Goal: Find contact information: Find contact information

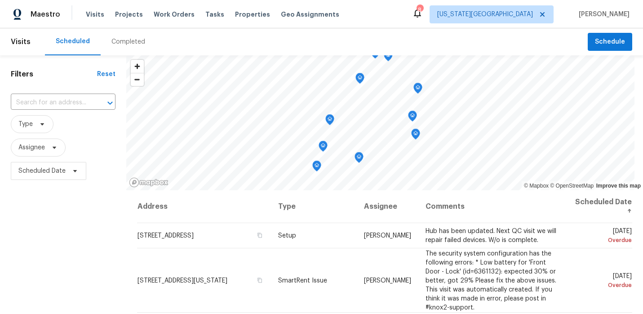
scroll to position [127, 0]
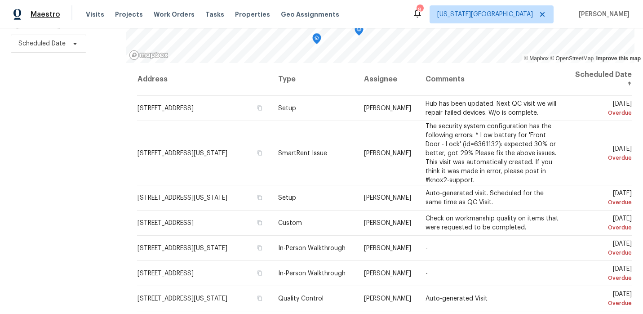
click at [34, 10] on span "Maestro" at bounding box center [46, 14] width 30 height 9
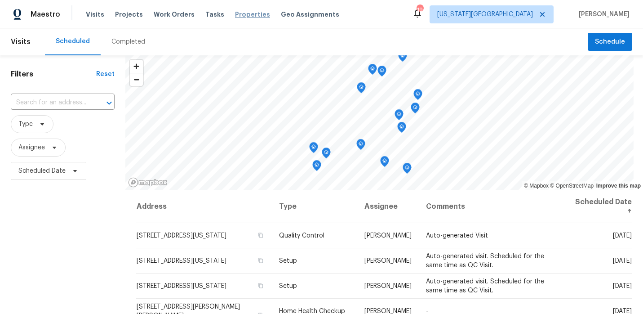
click at [249, 14] on span "Properties" at bounding box center [252, 14] width 35 height 9
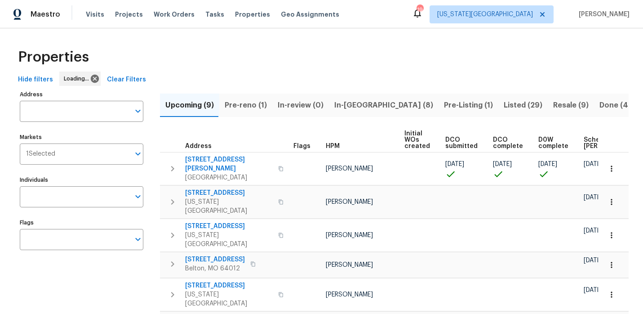
click at [258, 105] on span "Pre-reno (1)" at bounding box center [246, 105] width 42 height 13
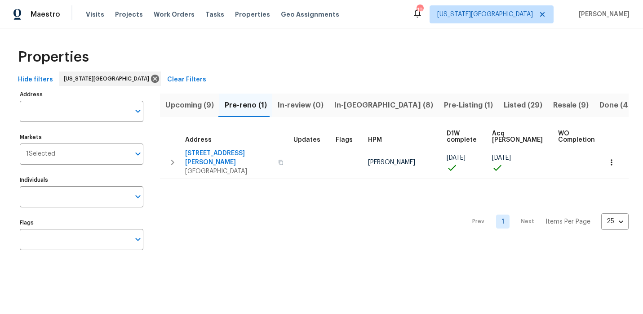
click at [195, 102] on span "Upcoming (9)" at bounding box center [189, 105] width 49 height 13
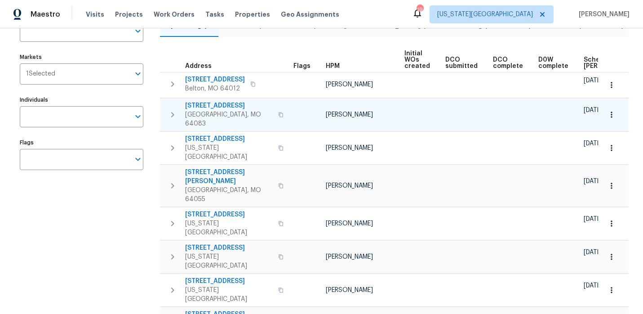
scroll to position [109, 0]
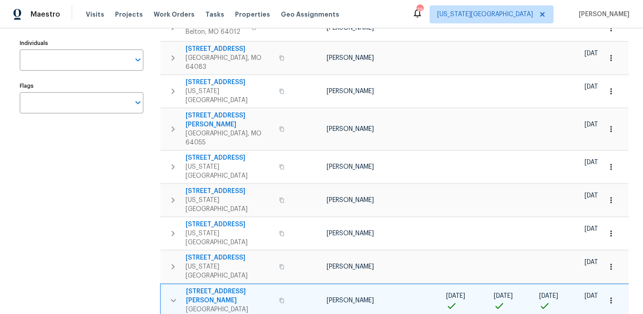
scroll to position [140, 0]
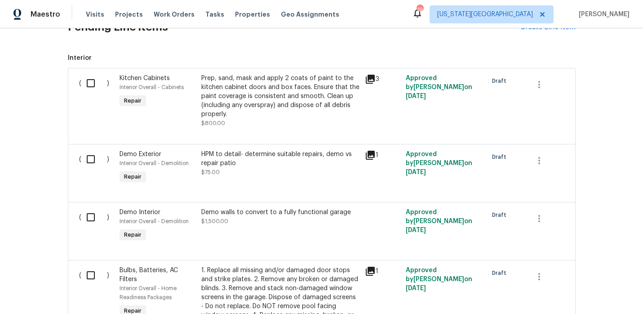
scroll to position [230, 0]
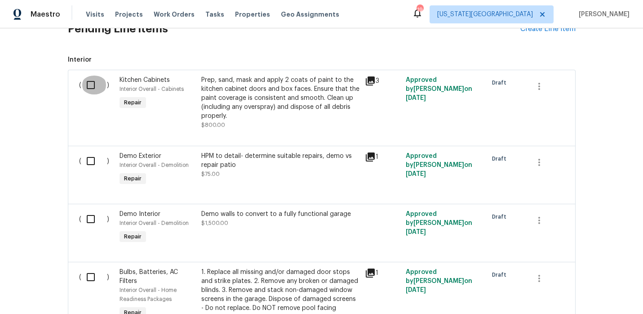
click at [93, 87] on input "checkbox" at bounding box center [94, 84] width 26 height 19
checkbox input "true"
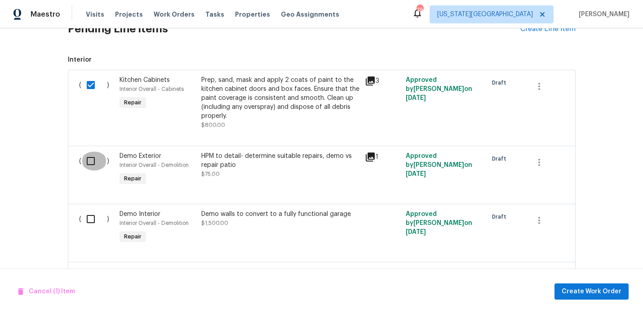
click at [88, 163] on input "checkbox" at bounding box center [94, 160] width 26 height 19
checkbox input "true"
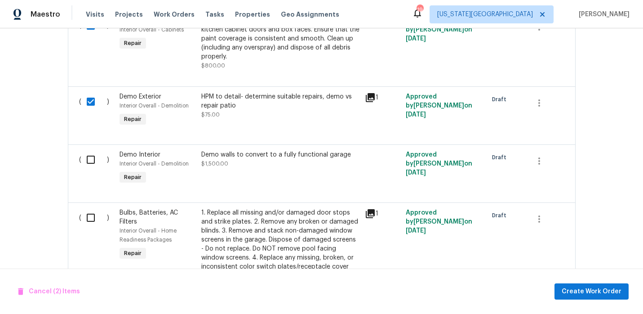
scroll to position [318, 0]
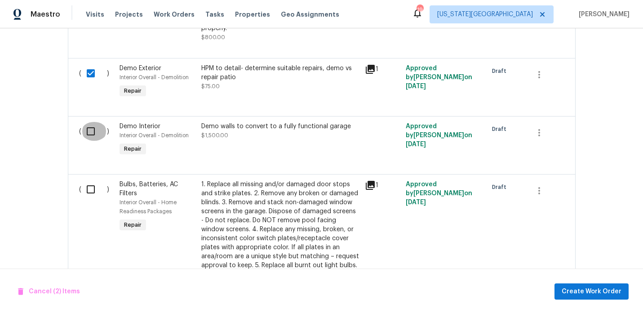
click at [91, 132] on input "checkbox" at bounding box center [94, 131] width 26 height 19
checkbox input "true"
click at [87, 191] on input "checkbox" at bounding box center [94, 189] width 26 height 19
checkbox input "true"
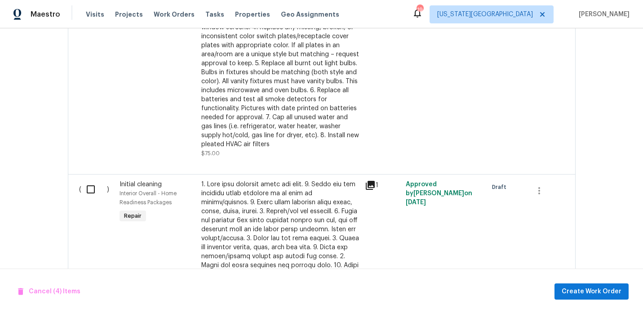
click at [87, 192] on input "checkbox" at bounding box center [94, 189] width 26 height 19
checkbox input "true"
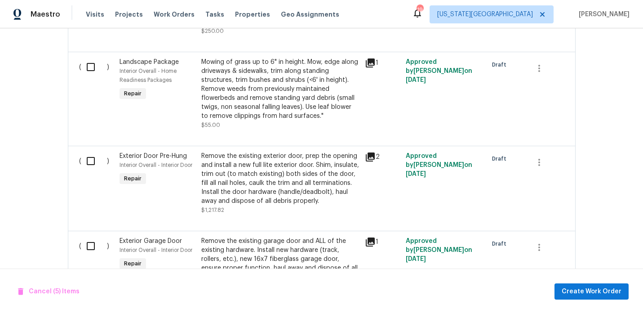
scroll to position [919, 0]
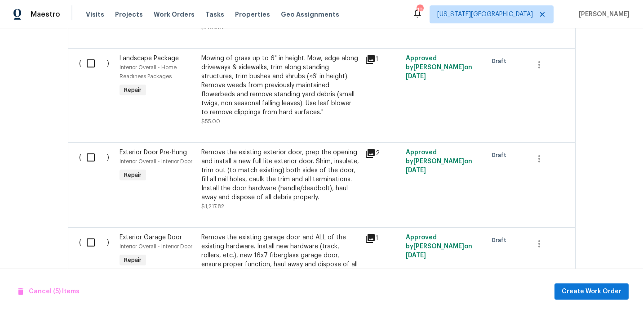
click at [90, 58] on input "checkbox" at bounding box center [94, 63] width 26 height 19
checkbox input "true"
click at [91, 148] on input "checkbox" at bounding box center [94, 157] width 26 height 19
checkbox input "true"
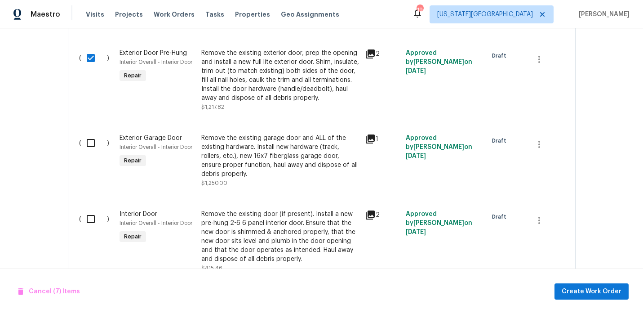
scroll to position [1086, 0]
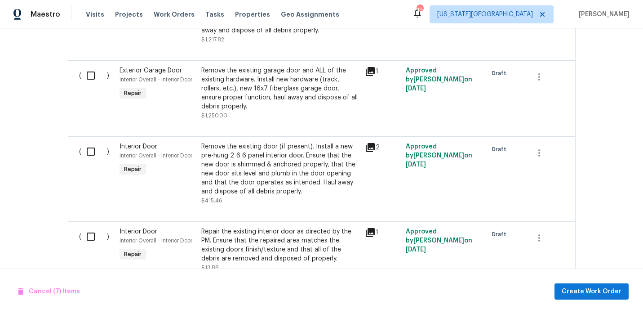
click at [91, 73] on input "checkbox" at bounding box center [94, 75] width 26 height 19
checkbox input "true"
click at [86, 148] on input "checkbox" at bounding box center [94, 151] width 26 height 19
checkbox input "true"
click at [88, 228] on input "checkbox" at bounding box center [94, 236] width 26 height 19
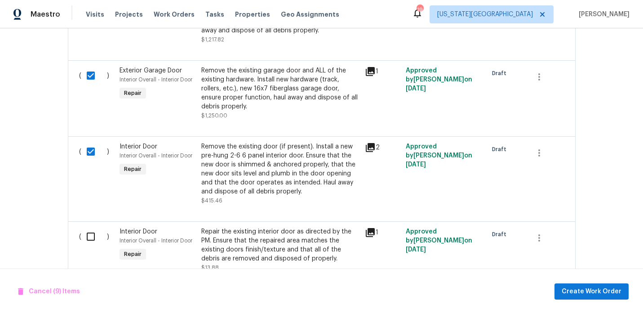
checkbox input "true"
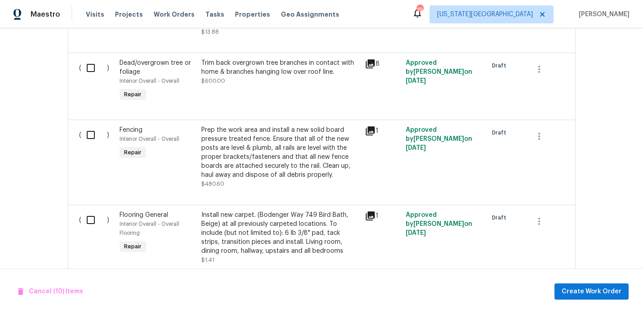
scroll to position [1315, 0]
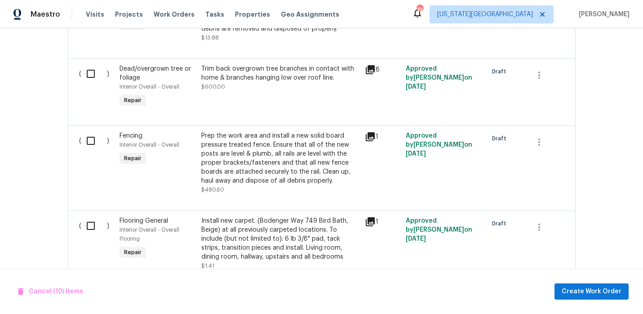
click at [88, 69] on input "checkbox" at bounding box center [94, 73] width 26 height 19
checkbox input "true"
click at [90, 137] on input "checkbox" at bounding box center [94, 140] width 26 height 19
checkbox input "true"
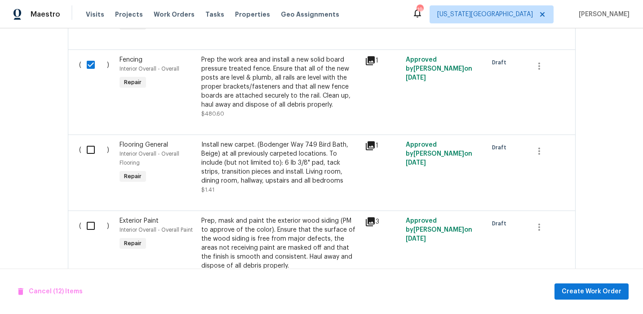
scroll to position [1474, 0]
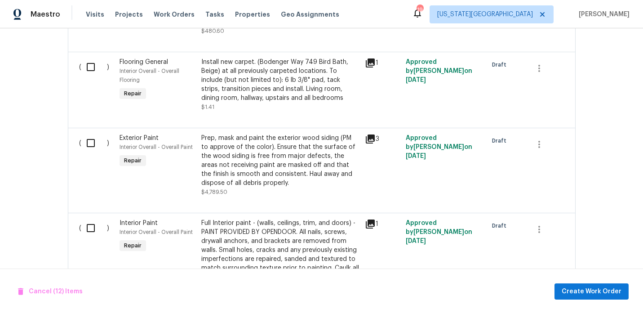
click at [93, 137] on input "checkbox" at bounding box center [94, 142] width 26 height 19
checkbox input "true"
click at [90, 222] on input "checkbox" at bounding box center [94, 227] width 26 height 19
checkbox input "true"
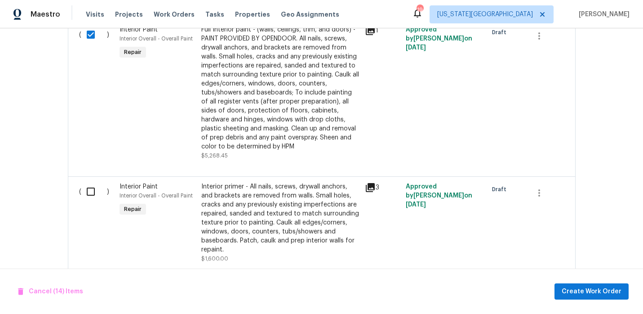
scroll to position [1702, 0]
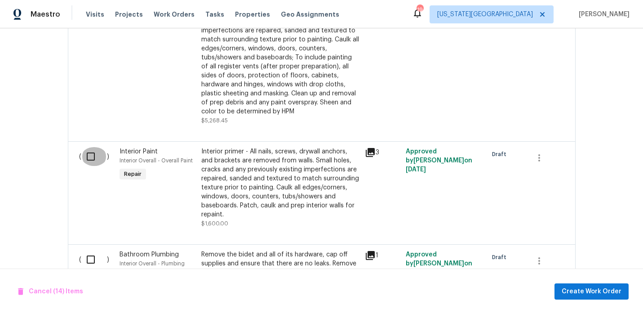
click at [90, 153] on input "checkbox" at bounding box center [94, 156] width 26 height 19
checkbox input "true"
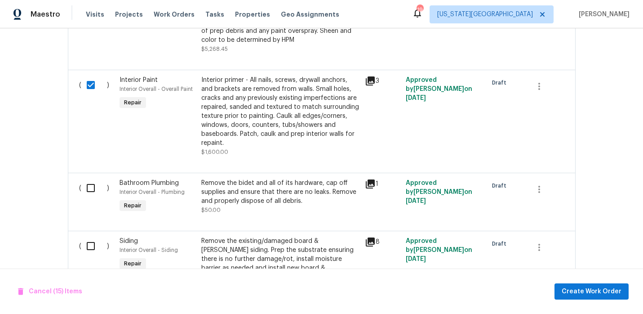
scroll to position [1811, 0]
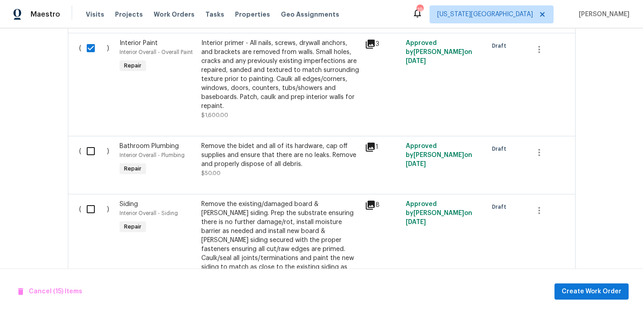
click at [91, 149] on input "checkbox" at bounding box center [94, 151] width 26 height 19
checkbox input "true"
click at [91, 210] on input "checkbox" at bounding box center [94, 209] width 26 height 19
checkbox input "true"
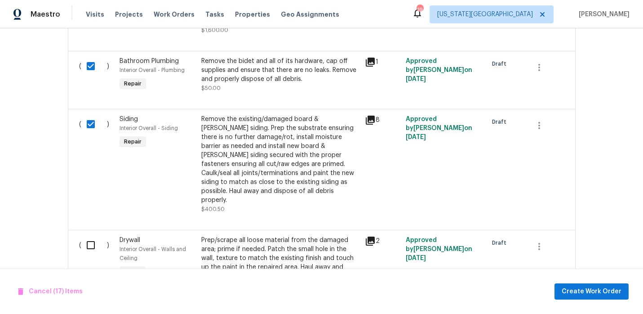
scroll to position [1935, 0]
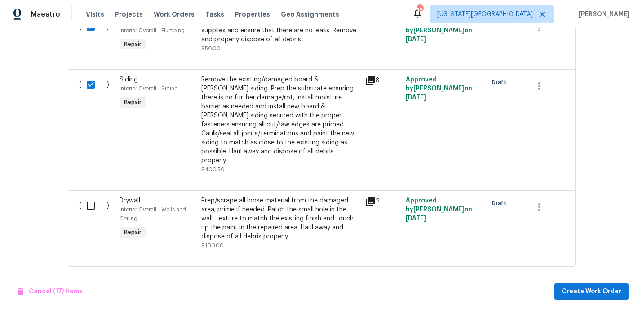
click at [93, 196] on input "checkbox" at bounding box center [94, 205] width 26 height 19
checkbox input "true"
click at [578, 288] on span "Create Work Order" at bounding box center [592, 291] width 60 height 11
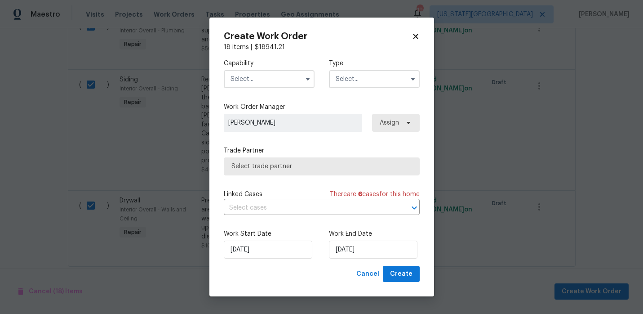
click at [273, 78] on input "text" at bounding box center [269, 79] width 91 height 18
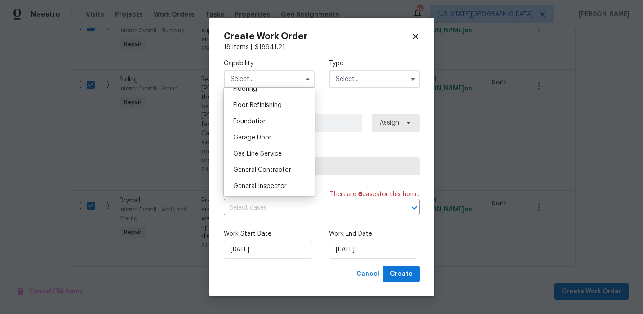
scroll to position [366, 0]
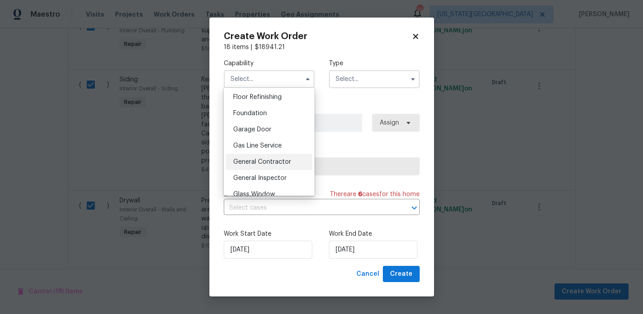
click at [284, 161] on span "General Contractor" at bounding box center [262, 162] width 58 height 6
type input "General Contractor"
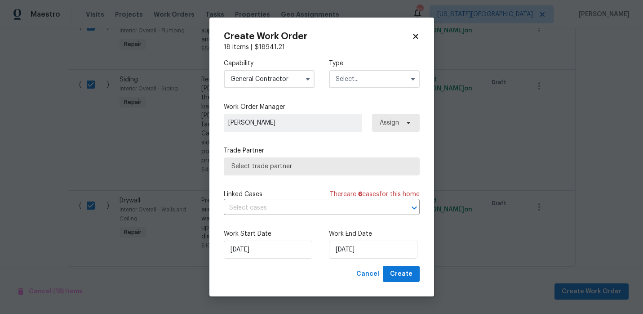
click at [351, 86] on input "text" at bounding box center [374, 79] width 91 height 18
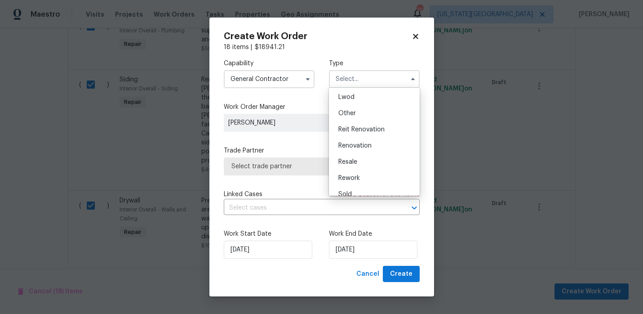
scroll to position [104, 0]
click at [360, 139] on span "Renovation" at bounding box center [354, 140] width 33 height 6
type input "Renovation"
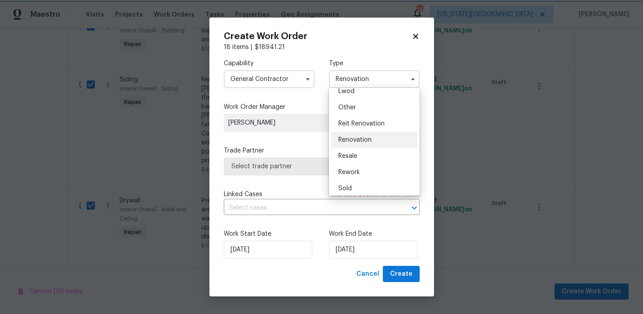
scroll to position [0, 0]
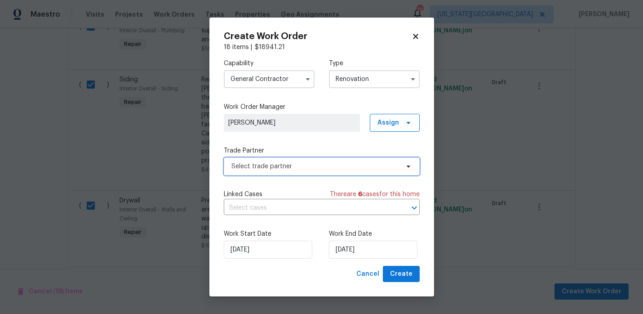
click at [292, 164] on span "Select trade partner" at bounding box center [315, 166] width 168 height 9
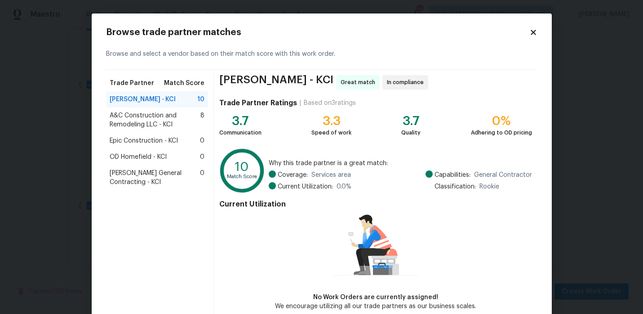
click at [147, 117] on span "A&C Construction and Remodeling LLC - KCI" at bounding box center [155, 120] width 91 height 18
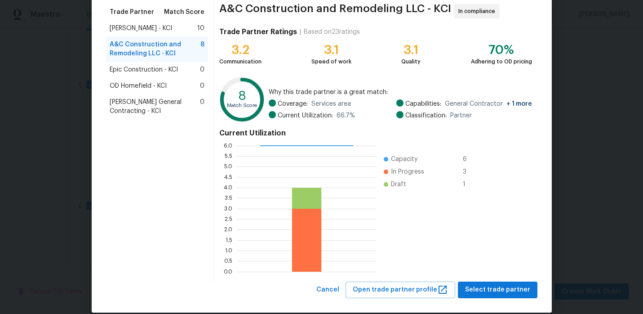
scroll to position [83, 0]
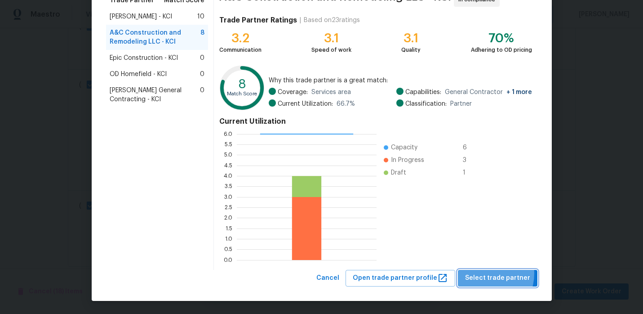
click at [484, 273] on span "Select trade partner" at bounding box center [497, 277] width 65 height 11
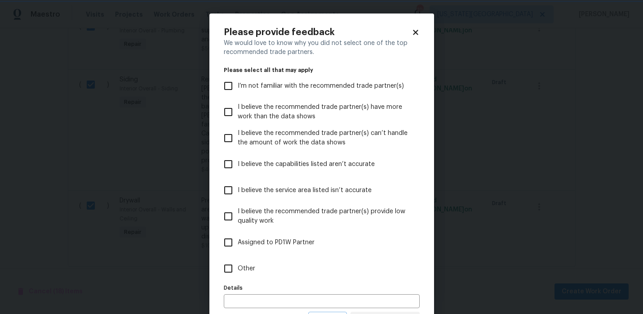
scroll to position [0, 0]
click at [236, 266] on input "Other" at bounding box center [228, 268] width 19 height 19
checkbox input "true"
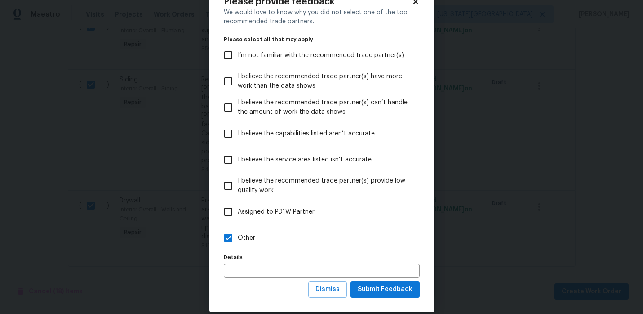
scroll to position [42, 0]
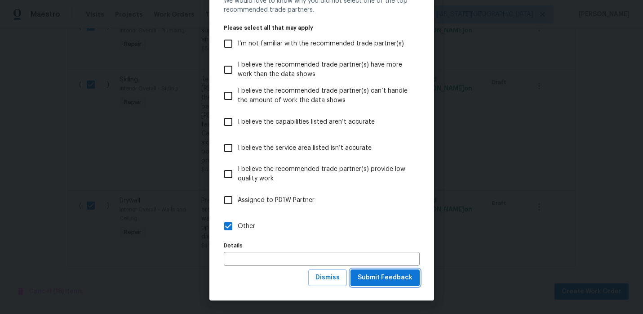
click at [386, 275] on span "Submit Feedback" at bounding box center [385, 277] width 55 height 11
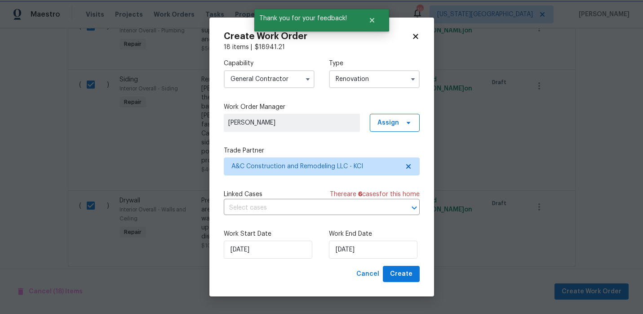
scroll to position [0, 0]
click at [343, 248] on input "10/7/2025" at bounding box center [373, 249] width 89 height 18
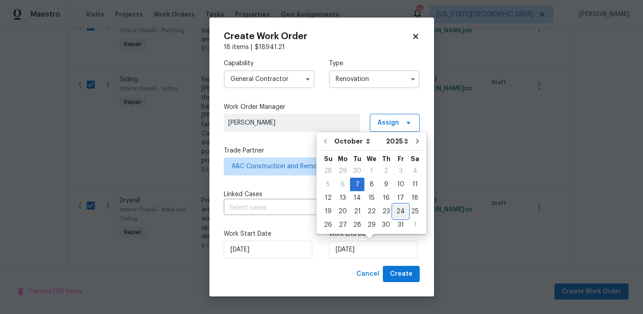
click at [396, 208] on div "24" at bounding box center [400, 211] width 15 height 13
type input "10/24/2025"
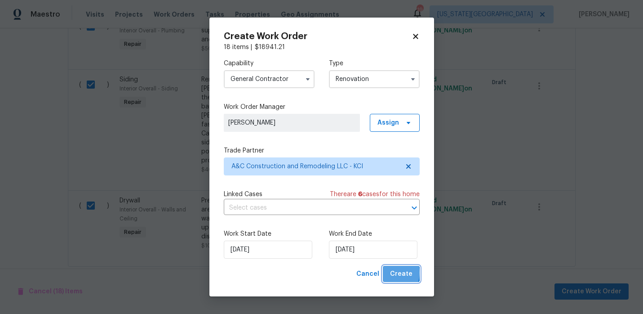
click at [392, 272] on span "Create" at bounding box center [401, 273] width 22 height 11
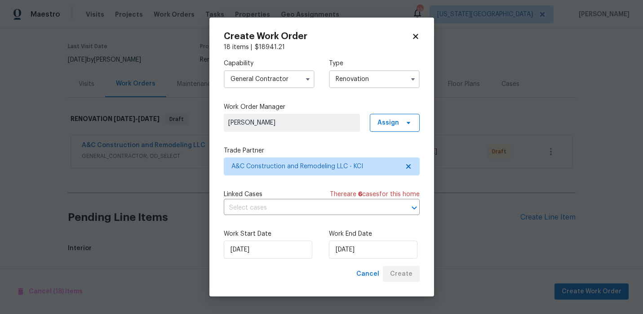
scroll to position [147, 0]
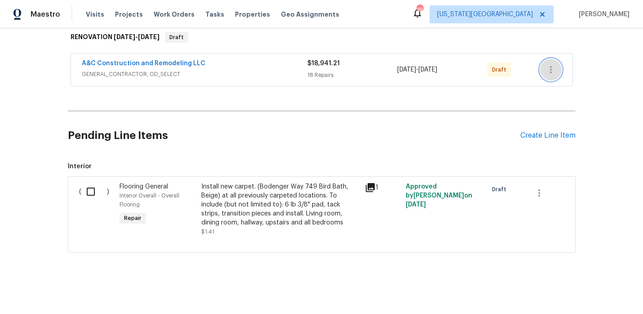
click at [549, 67] on icon "button" at bounding box center [551, 69] width 11 height 11
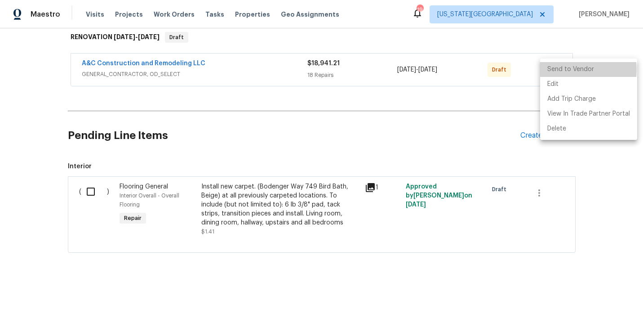
click at [560, 70] on li "Send to Vendor" at bounding box center [588, 69] width 97 height 15
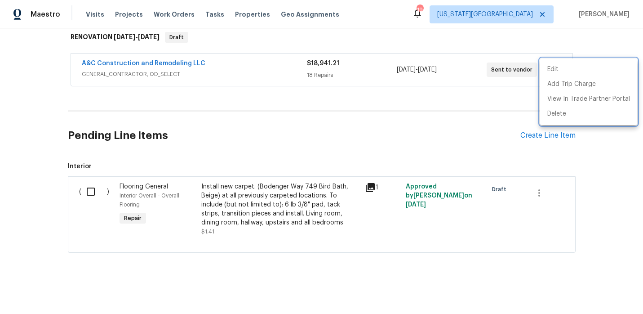
click at [322, 137] on div at bounding box center [321, 157] width 643 height 314
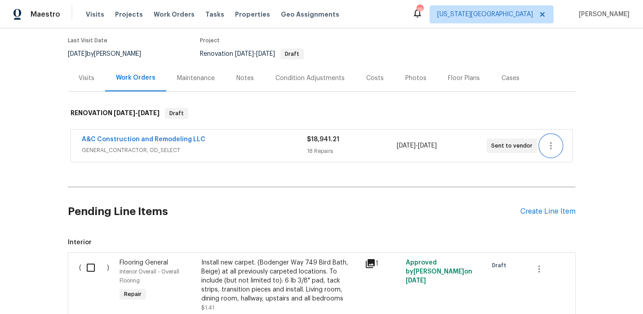
scroll to position [0, 0]
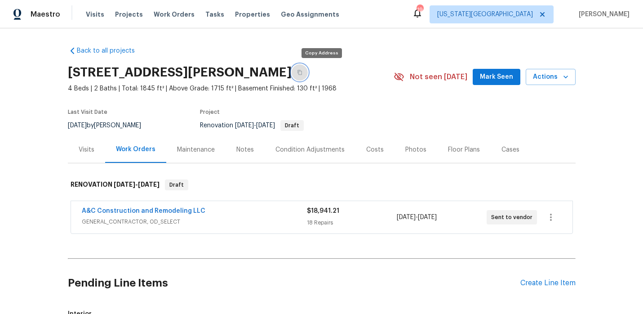
click at [302, 72] on icon "button" at bounding box center [299, 72] width 5 height 5
click at [245, 13] on span "Properties" at bounding box center [252, 14] width 35 height 9
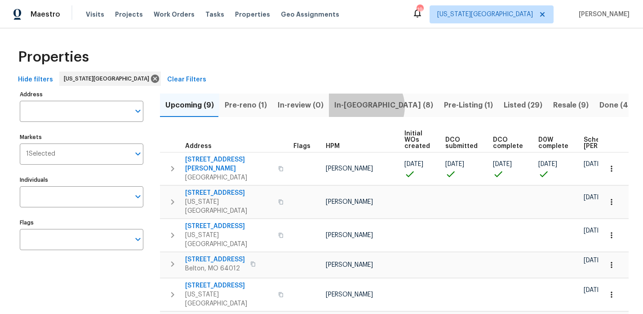
click at [361, 107] on span "In-[GEOGRAPHIC_DATA] (8)" at bounding box center [383, 105] width 99 height 13
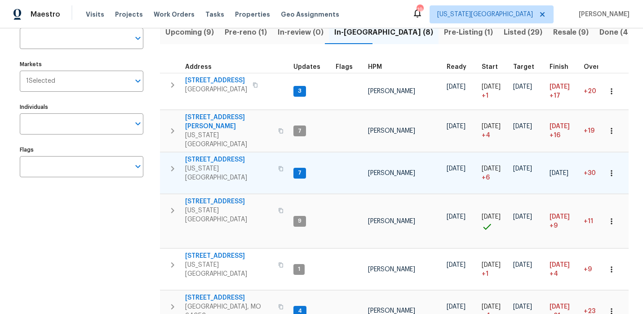
scroll to position [78, 0]
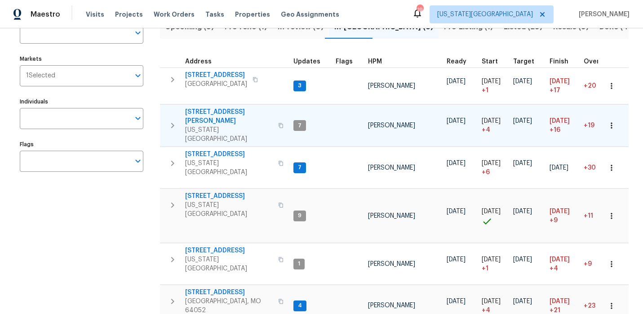
click at [228, 109] on span "[STREET_ADDRESS][PERSON_NAME]" at bounding box center [229, 116] width 88 height 18
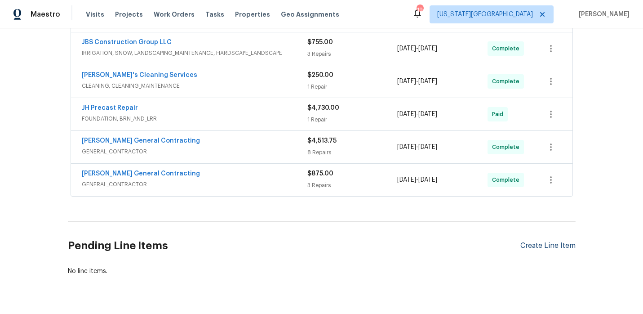
scroll to position [224, 0]
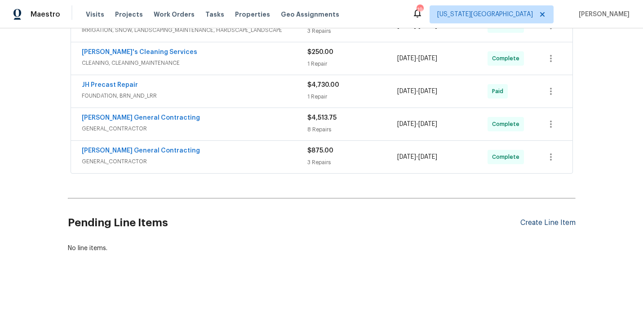
click at [532, 219] on div "Create Line Item" at bounding box center [547, 222] width 55 height 9
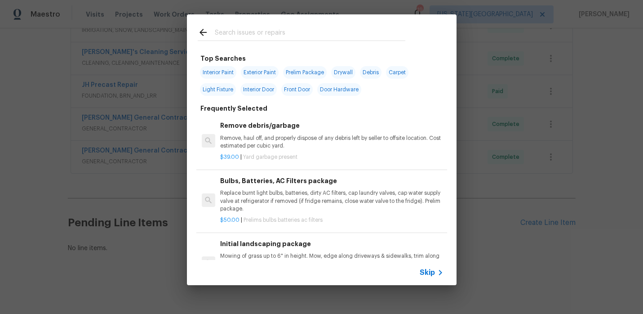
click at [268, 30] on input "text" at bounding box center [310, 33] width 191 height 13
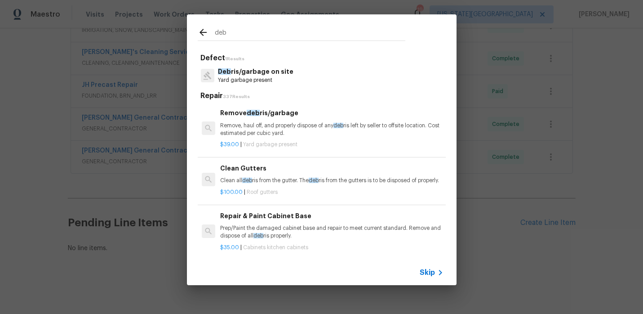
type input "deb"
click at [233, 72] on p "Deb ris/garbage on site" at bounding box center [255, 71] width 75 height 9
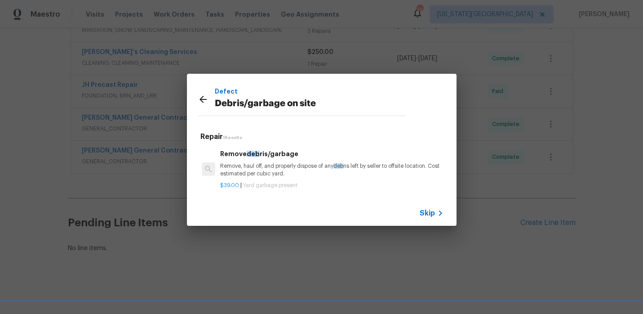
click at [249, 156] on span "deb" at bounding box center [253, 154] width 13 height 6
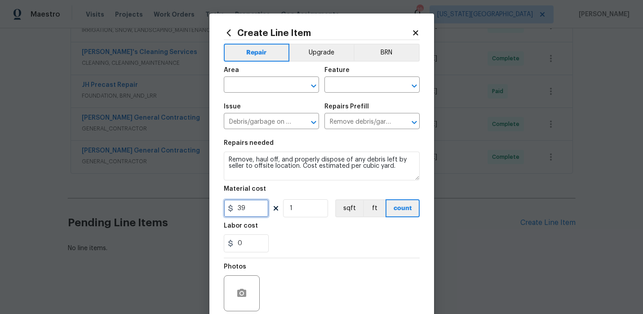
click at [248, 201] on input "39" at bounding box center [246, 208] width 45 height 18
type input "700"
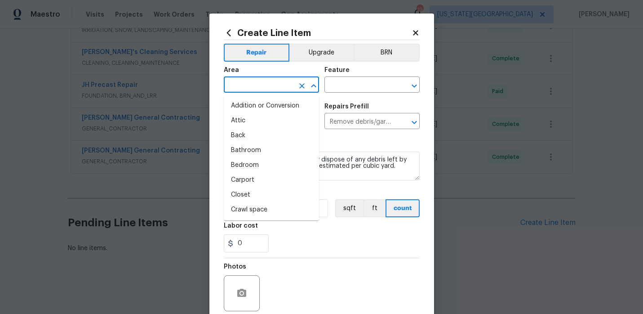
click at [249, 87] on input "text" at bounding box center [259, 86] width 70 height 14
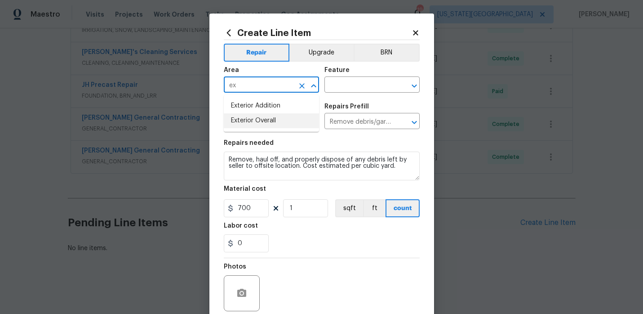
click at [261, 124] on li "Exterior Overall" at bounding box center [271, 120] width 95 height 15
type input "Exterior Overall"
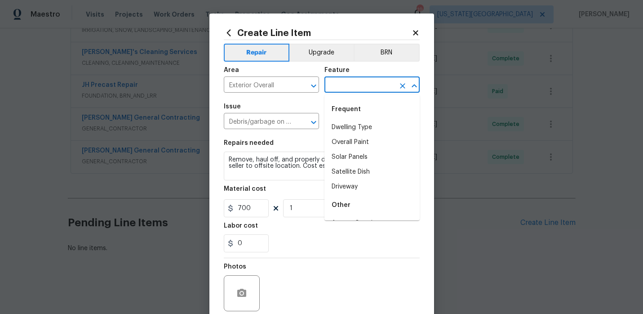
click at [346, 88] on input "text" at bounding box center [359, 86] width 70 height 14
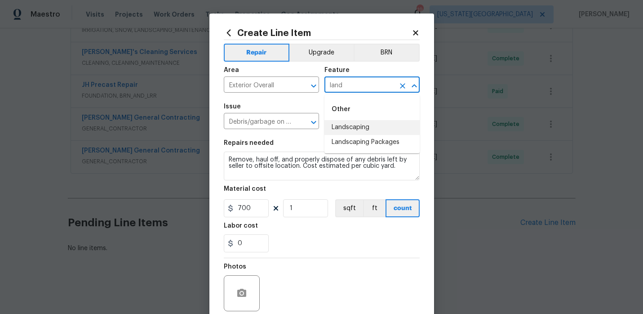
click at [358, 125] on li "Landscaping" at bounding box center [371, 127] width 95 height 15
type input "Landscaping"
click at [278, 248] on div "0" at bounding box center [322, 243] width 196 height 18
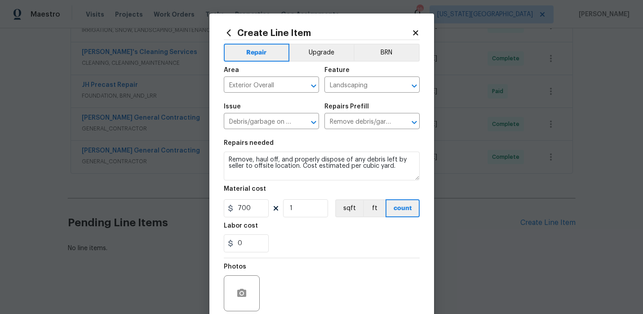
scroll to position [74, 0]
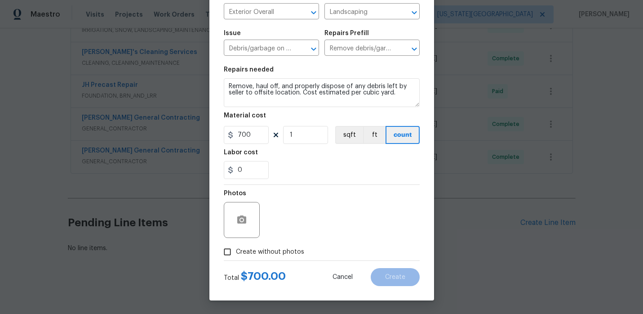
click at [234, 250] on input "Create without photos" at bounding box center [227, 251] width 17 height 17
checkbox input "true"
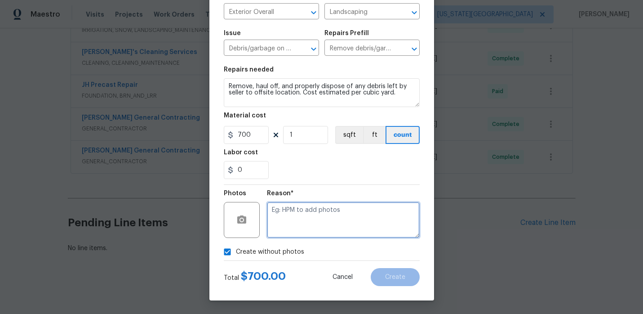
click at [311, 230] on textarea at bounding box center [343, 220] width 153 height 36
type textarea "there was lots of debris the other vendor did not want to pick up"
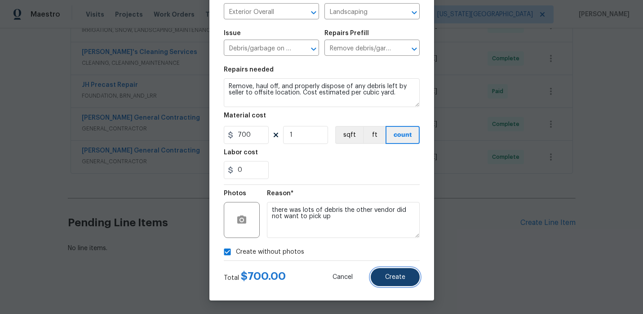
click at [402, 281] on button "Create" at bounding box center [395, 277] width 49 height 18
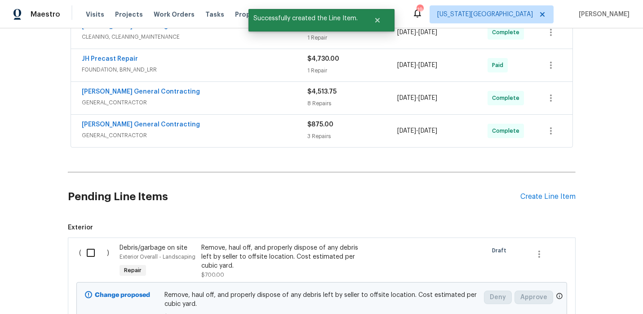
scroll to position [269, 0]
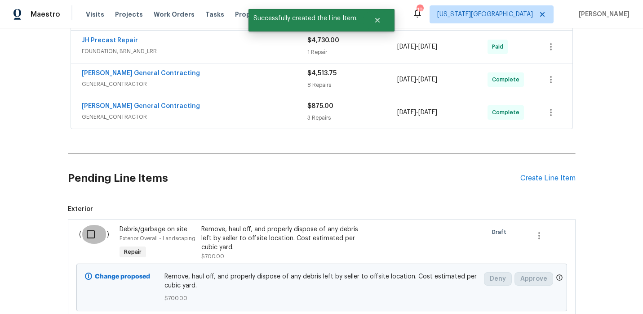
click at [90, 234] on input "checkbox" at bounding box center [94, 234] width 26 height 19
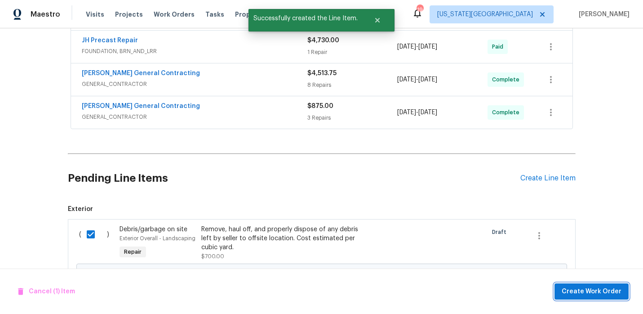
click at [576, 291] on span "Create Work Order" at bounding box center [592, 291] width 60 height 11
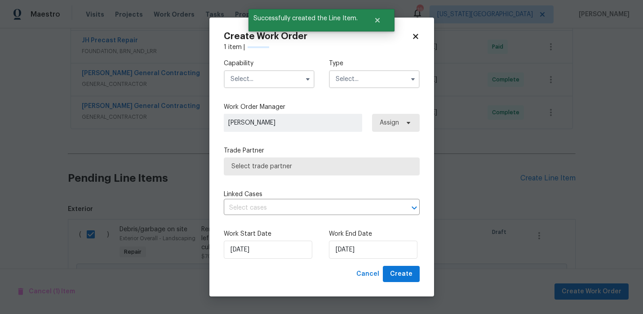
checkbox input "false"
click at [271, 87] on input "text" at bounding box center [269, 79] width 91 height 18
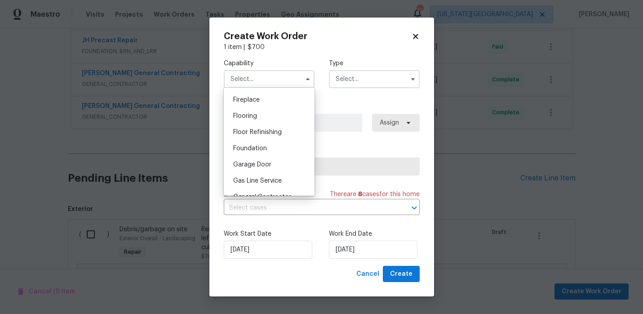
scroll to position [380, 0]
click at [278, 147] on span "General Contractor" at bounding box center [262, 147] width 58 height 6
type input "General Contractor"
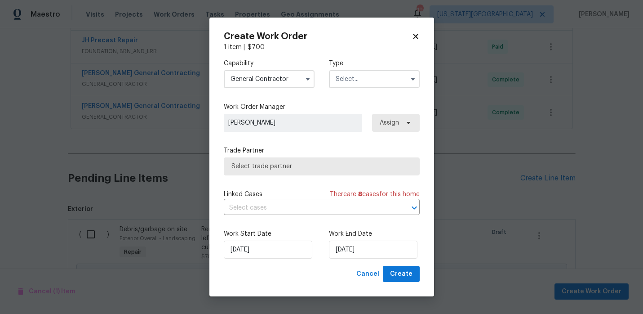
click at [342, 93] on div "Capability General Contractor Type" at bounding box center [322, 74] width 196 height 44
click at [347, 84] on input "text" at bounding box center [374, 79] width 91 height 18
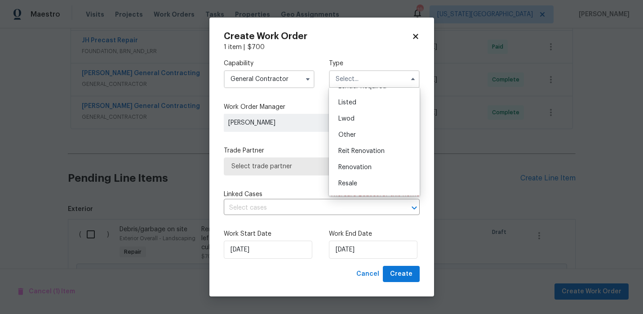
scroll to position [107, 0]
click at [366, 136] on span "Renovation" at bounding box center [354, 136] width 33 height 6
type input "Renovation"
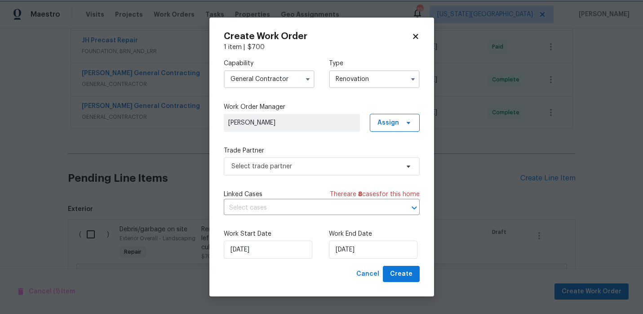
scroll to position [0, 0]
click at [304, 165] on span "Select trade partner" at bounding box center [315, 166] width 168 height 9
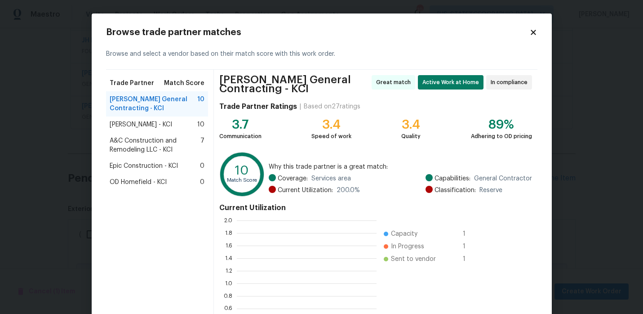
scroll to position [126, 140]
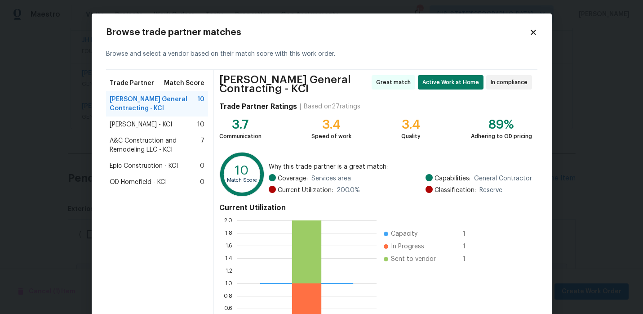
click at [154, 143] on span "A&C Construction and Remodeling LLC - KCI" at bounding box center [155, 145] width 91 height 18
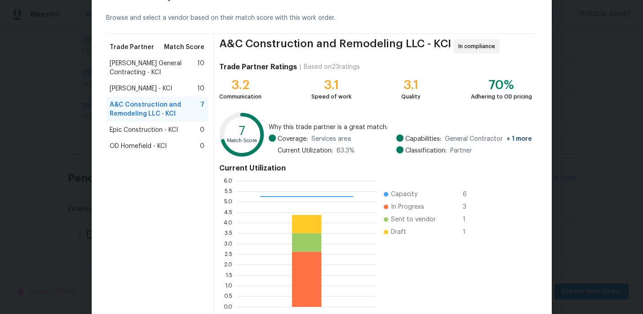
scroll to position [83, 0]
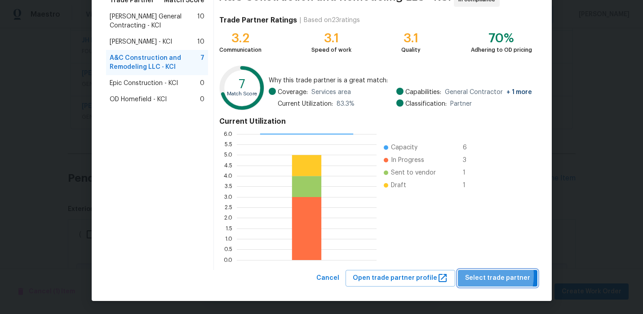
click at [479, 275] on span "Select trade partner" at bounding box center [497, 277] width 65 height 11
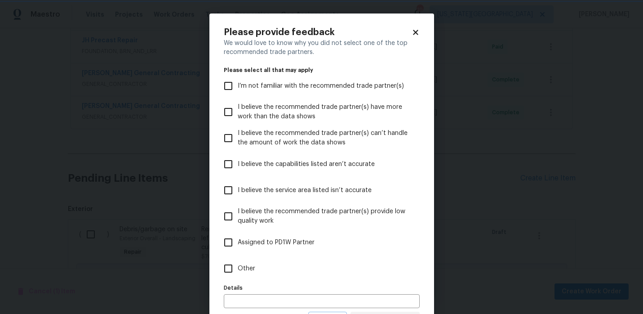
scroll to position [0, 0]
click at [229, 271] on input "Other" at bounding box center [228, 268] width 19 height 19
checkbox input "true"
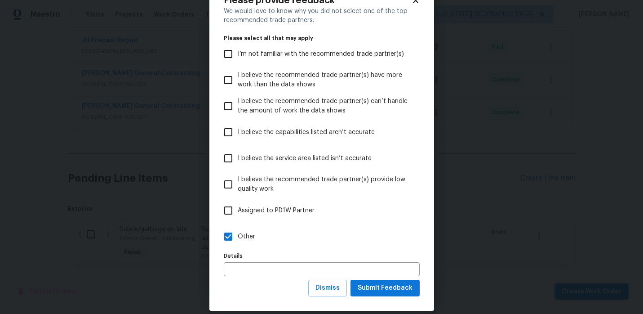
scroll to position [42, 0]
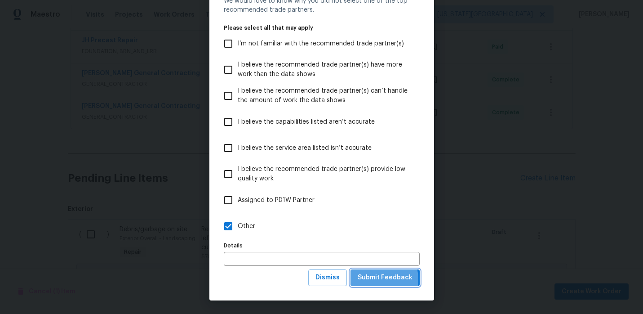
click at [375, 279] on span "Submit Feedback" at bounding box center [385, 277] width 55 height 11
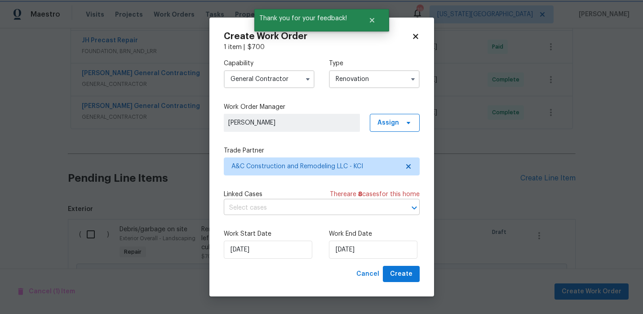
scroll to position [0, 0]
click at [396, 269] on span "Create" at bounding box center [401, 273] width 22 height 11
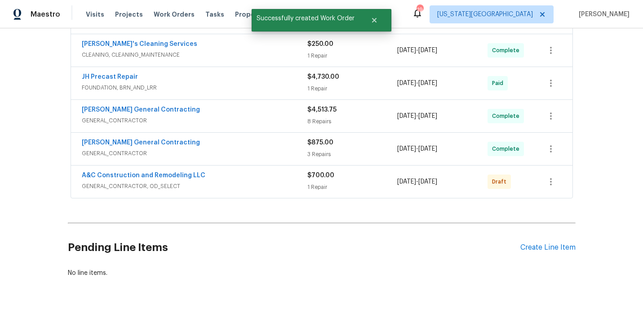
scroll to position [257, 0]
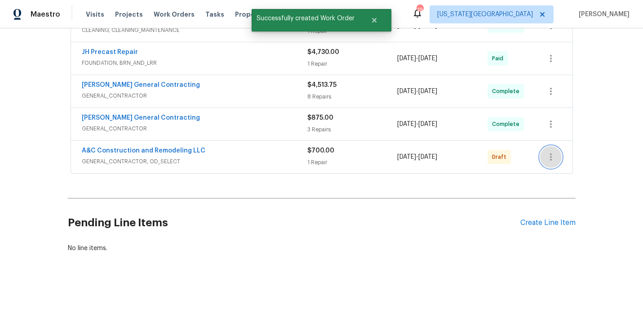
click at [553, 153] on icon "button" at bounding box center [551, 156] width 11 height 11
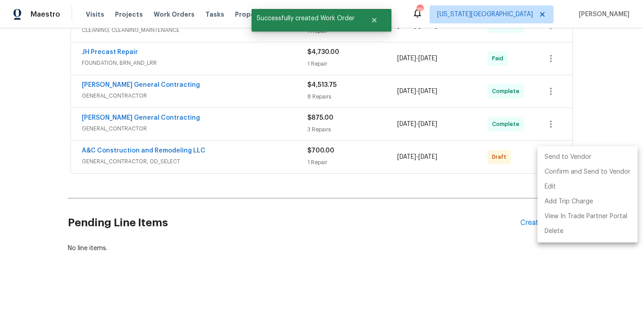
click at [558, 153] on li "Send to Vendor" at bounding box center [587, 157] width 100 height 15
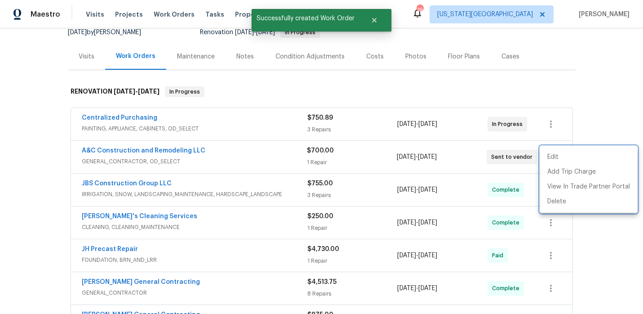
click at [354, 82] on div at bounding box center [321, 157] width 643 height 314
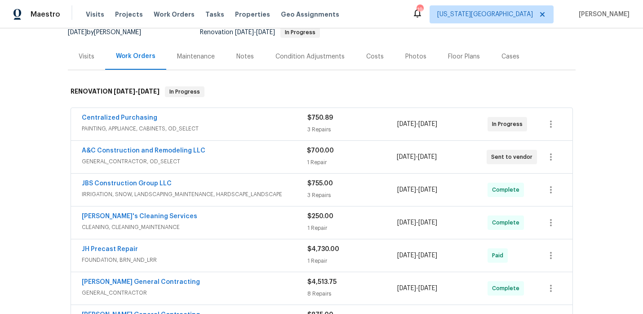
click at [43, 20] on div "Maestro" at bounding box center [30, 14] width 60 height 18
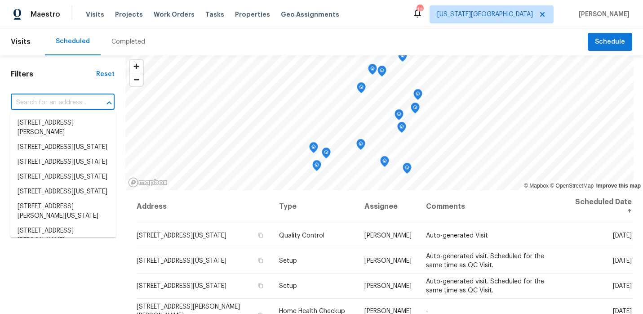
click at [53, 109] on input "text" at bounding box center [50, 103] width 79 height 14
click at [60, 87] on div "Filters Reset ​ Type Assignee Scheduled Date" at bounding box center [62, 248] width 125 height 386
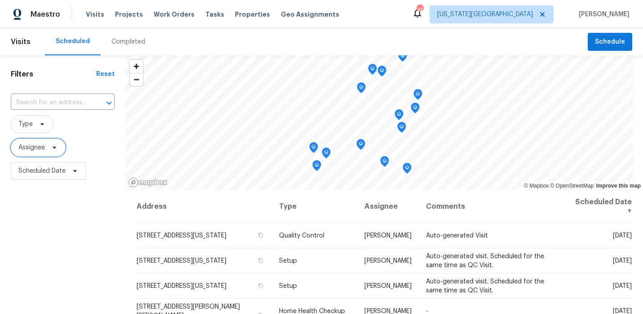
click at [50, 145] on span at bounding box center [53, 147] width 10 height 7
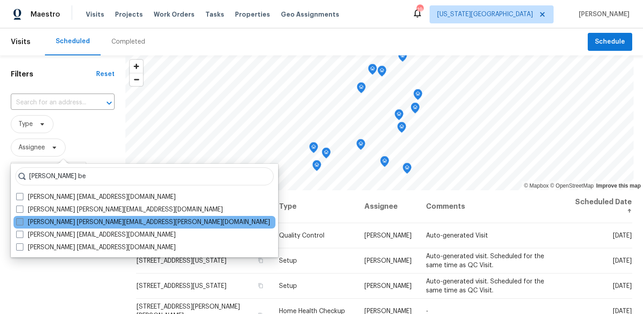
type input "[PERSON_NAME] be"
click at [18, 220] on span at bounding box center [19, 221] width 7 height 7
click at [18, 220] on input "[PERSON_NAME] [PERSON_NAME][EMAIL_ADDRESS][PERSON_NAME][DOMAIN_NAME]" at bounding box center [19, 220] width 6 height 6
checkbox input "true"
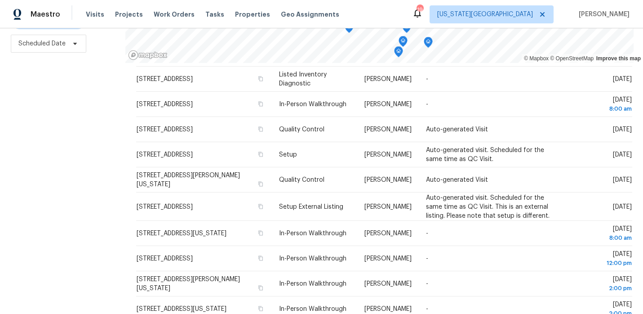
scroll to position [80, 0]
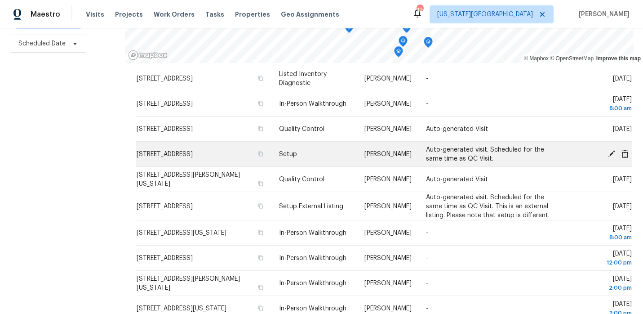
click at [626, 155] on icon at bounding box center [625, 153] width 8 height 8
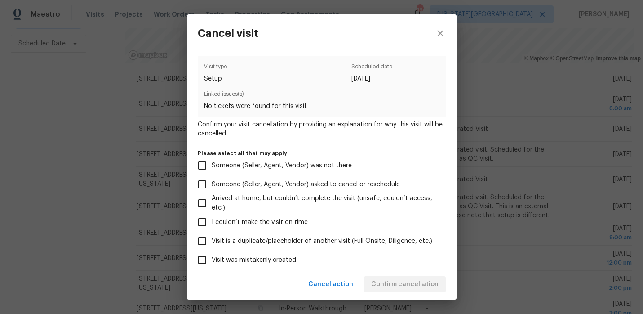
click at [250, 262] on span "Visit was mistakenly created" at bounding box center [254, 259] width 84 height 9
click at [212, 262] on input "Visit was mistakenly created" at bounding box center [202, 259] width 19 height 19
checkbox input "true"
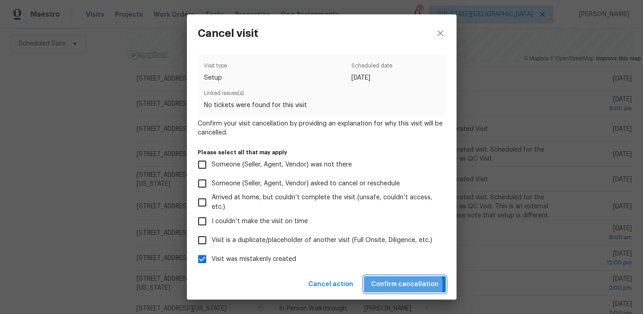
click at [382, 286] on span "Confirm cancellation" at bounding box center [404, 284] width 67 height 11
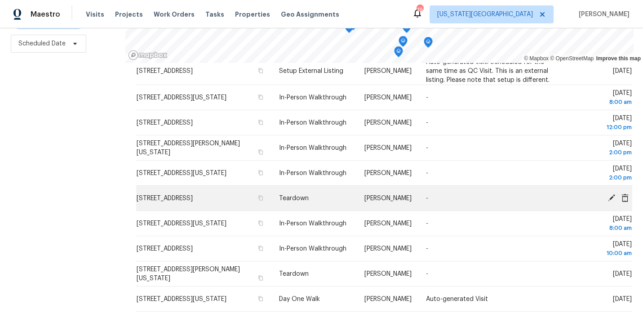
scroll to position [191, 0]
click at [614, 197] on icon at bounding box center [612, 197] width 8 height 8
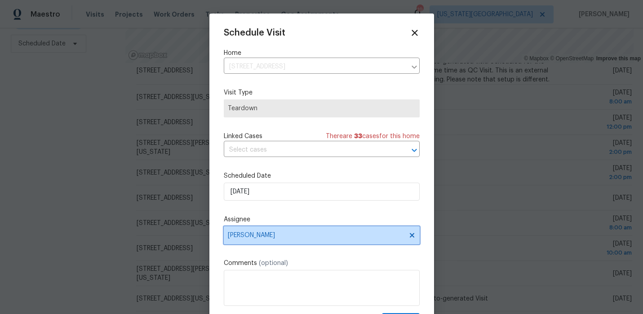
click at [274, 240] on span "[PERSON_NAME]" at bounding box center [322, 235] width 196 height 18
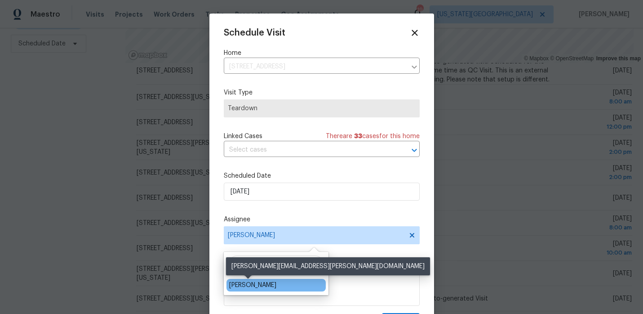
type input "matt"
click at [244, 288] on div "Matt McEvoy" at bounding box center [252, 284] width 47 height 9
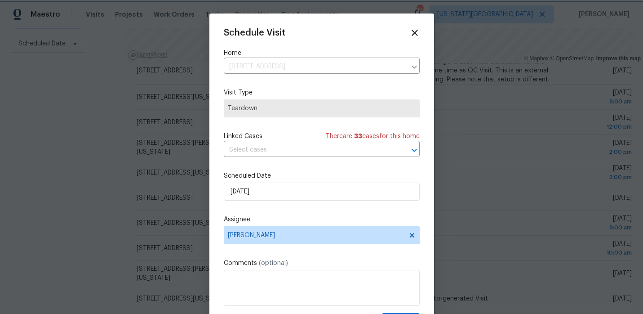
scroll to position [16, 0]
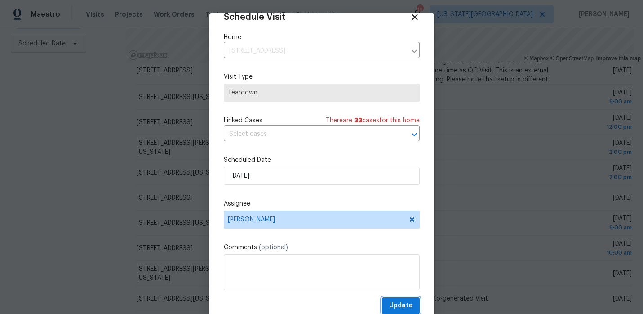
click at [404, 302] on span "Update" at bounding box center [400, 305] width 23 height 11
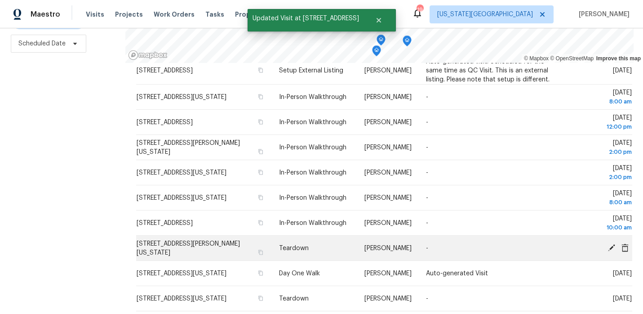
click at [609, 247] on icon at bounding box center [612, 247] width 8 height 8
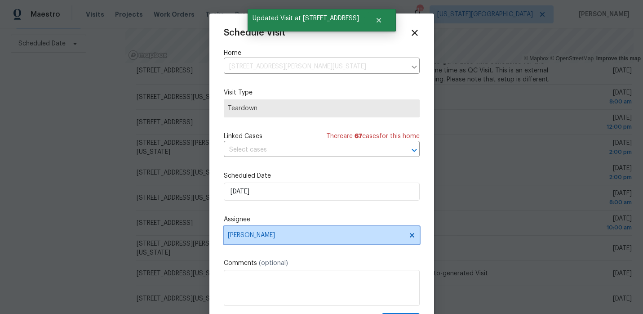
click at [292, 238] on span "[PERSON_NAME]" at bounding box center [316, 234] width 176 height 7
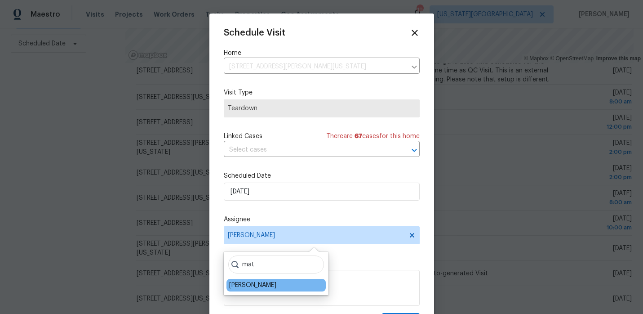
type input "mat"
click at [246, 283] on div "Matt McEvoy" at bounding box center [252, 284] width 47 height 9
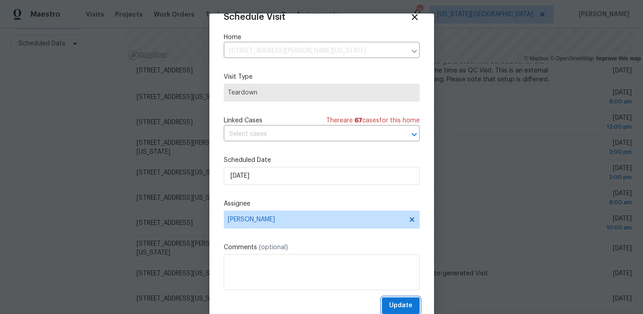
click at [398, 305] on span "Update" at bounding box center [400, 305] width 23 height 11
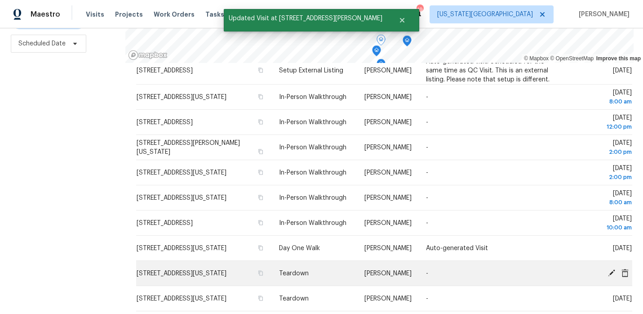
click at [611, 274] on icon at bounding box center [611, 272] width 7 height 7
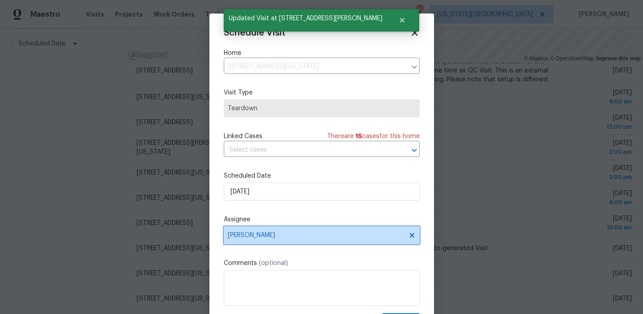
click at [304, 232] on span "[PERSON_NAME]" at bounding box center [316, 234] width 176 height 7
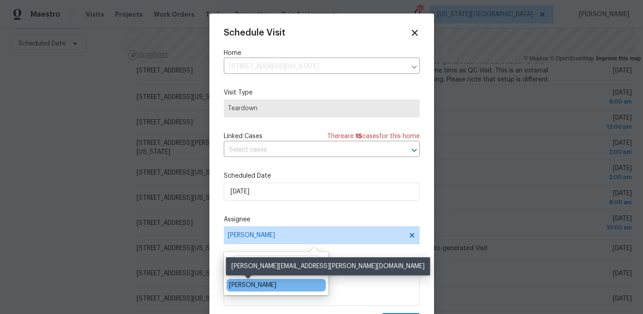
type input "matt"
click at [253, 285] on div "Matt McEvoy" at bounding box center [252, 284] width 47 height 9
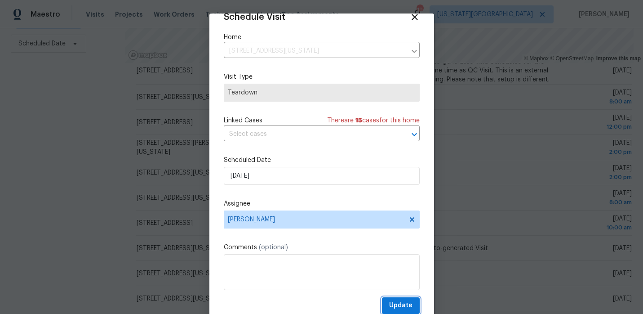
click at [408, 306] on span "Update" at bounding box center [400, 305] width 23 height 11
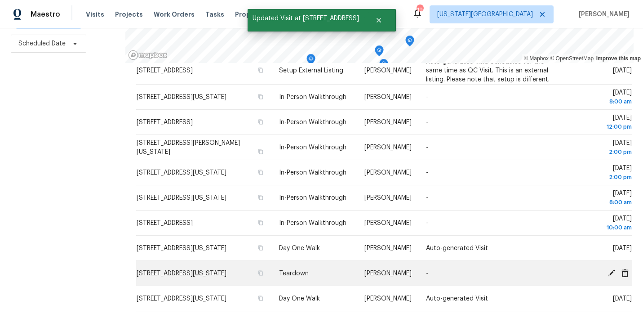
click at [612, 271] on icon at bounding box center [611, 272] width 7 height 7
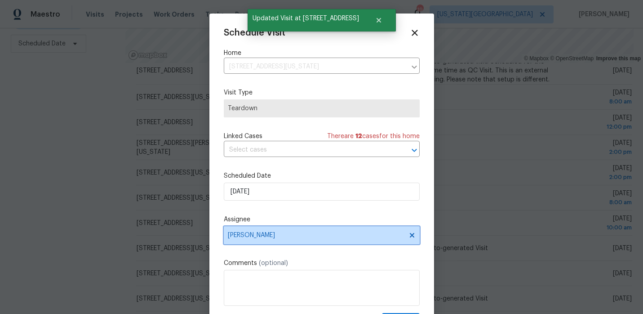
click at [262, 231] on span "[PERSON_NAME]" at bounding box center [322, 235] width 196 height 18
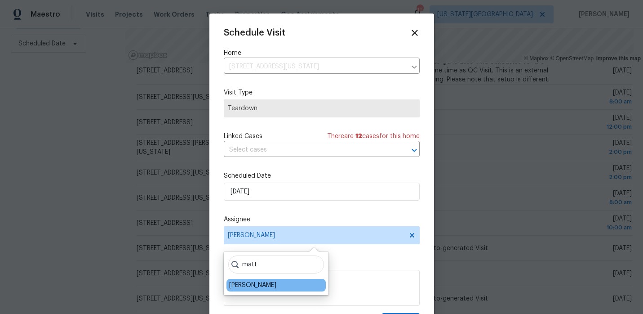
type input "matt"
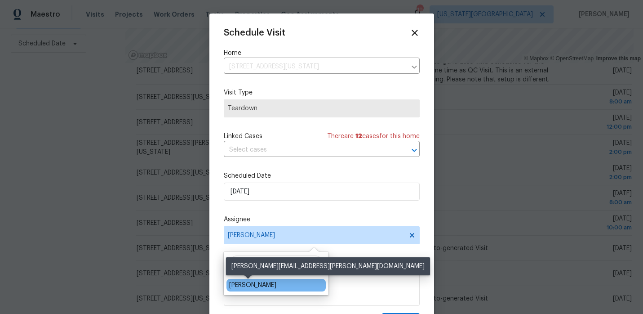
click at [245, 284] on div "Matt McEvoy" at bounding box center [252, 284] width 47 height 9
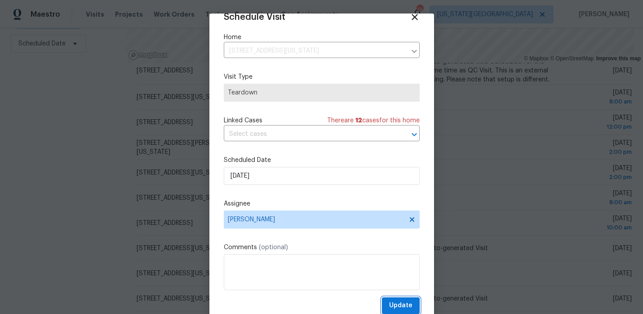
click at [396, 304] on span "Update" at bounding box center [400, 305] width 23 height 11
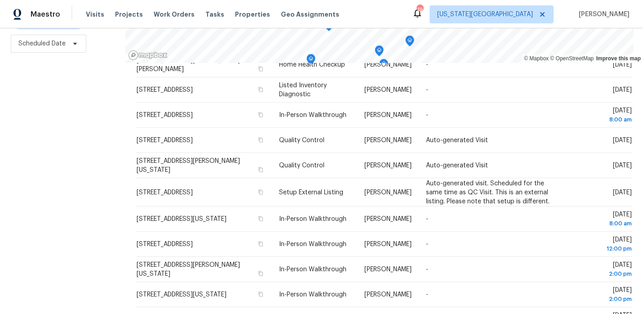
scroll to position [0, 0]
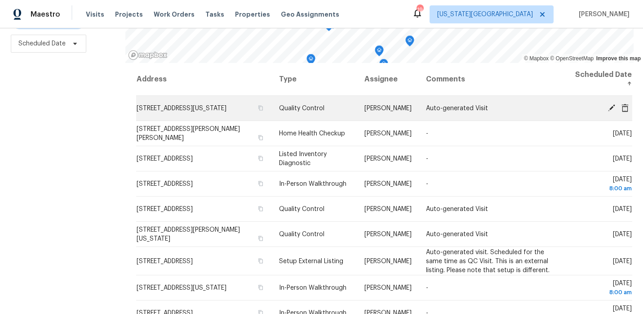
click at [613, 109] on icon at bounding box center [612, 107] width 8 height 8
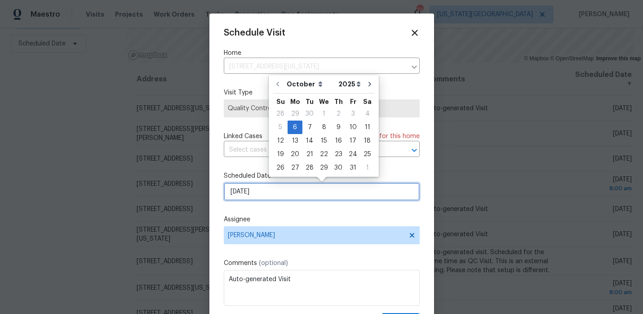
click at [350, 196] on input "10/6/2025" at bounding box center [322, 191] width 196 height 18
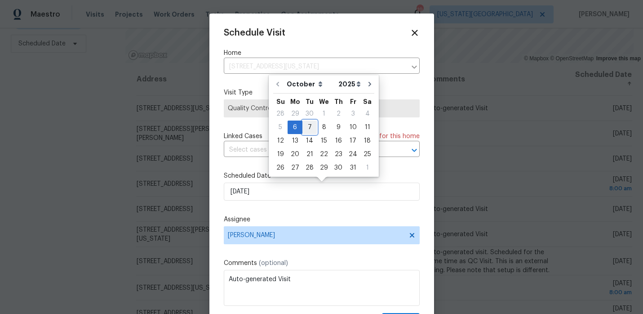
click at [305, 124] on div "7" at bounding box center [309, 127] width 14 height 13
type input "10/7/2025"
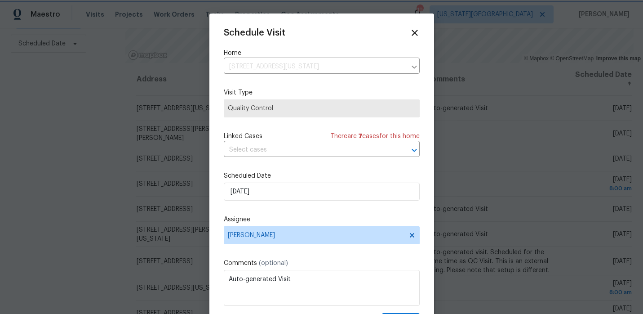
scroll to position [16, 0]
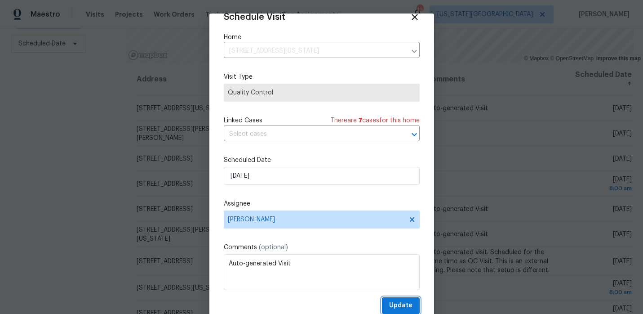
click at [403, 300] on span "Update" at bounding box center [400, 305] width 23 height 11
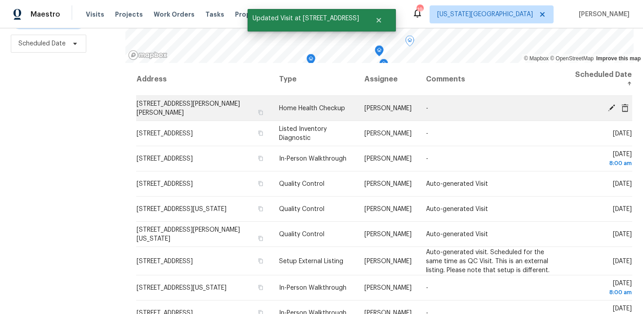
click at [612, 109] on icon at bounding box center [612, 107] width 8 height 8
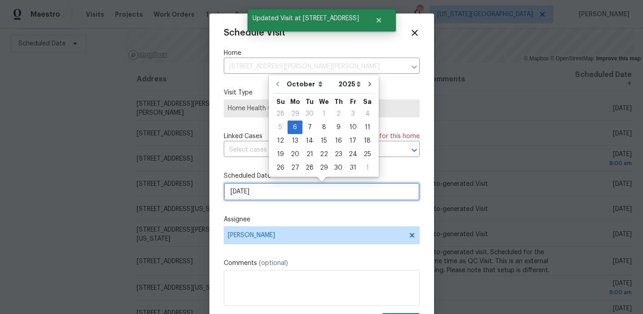
click at [284, 191] on input "[DATE]" at bounding box center [322, 191] width 196 height 18
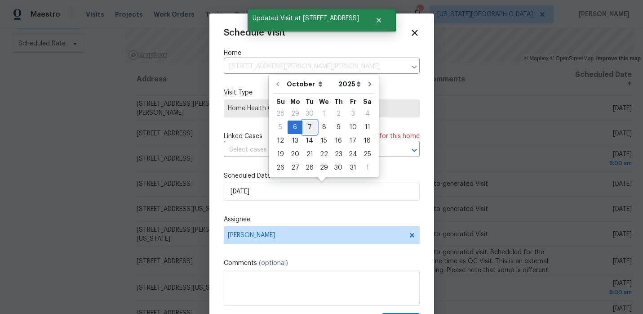
click at [308, 124] on div "7" at bounding box center [309, 127] width 14 height 13
type input "10/7/2025"
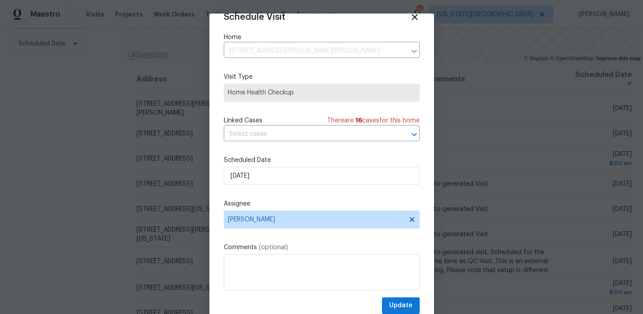
click at [390, 296] on div "Schedule Visit Home 804 SW Murray Rd, Lees Summit, MO 64081 ​ Visit Type Home H…" at bounding box center [322, 163] width 196 height 302
click at [394, 300] on span "Update" at bounding box center [400, 305] width 23 height 11
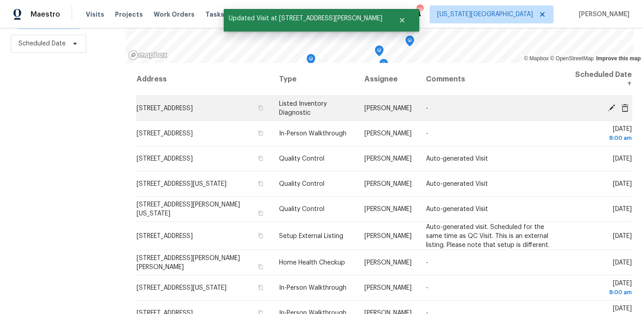
click at [610, 107] on icon at bounding box center [611, 107] width 7 height 7
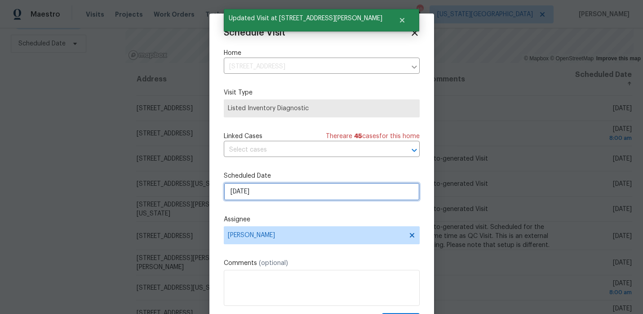
click at [330, 194] on input "[DATE]" at bounding box center [322, 191] width 196 height 18
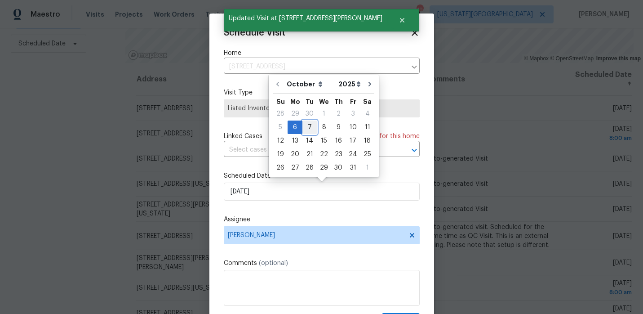
click at [308, 127] on div "7" at bounding box center [309, 127] width 14 height 13
type input "10/7/2025"
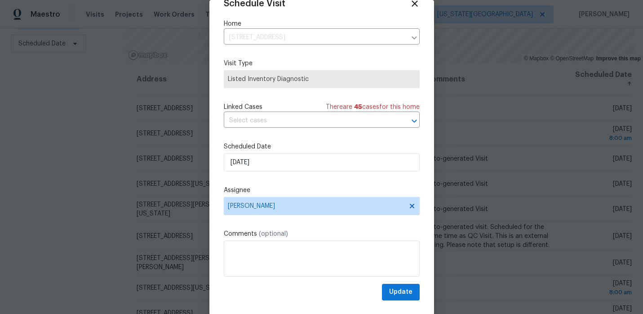
scroll to position [24, 0]
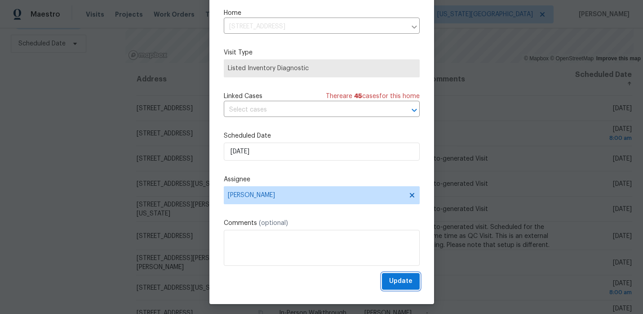
click at [391, 275] on button "Update" at bounding box center [401, 281] width 38 height 17
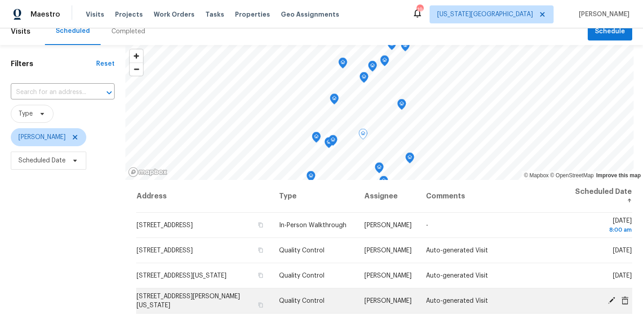
scroll to position [0, 0]
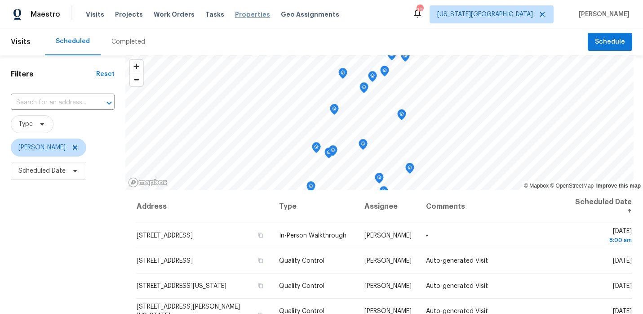
click at [235, 16] on span "Properties" at bounding box center [252, 14] width 35 height 9
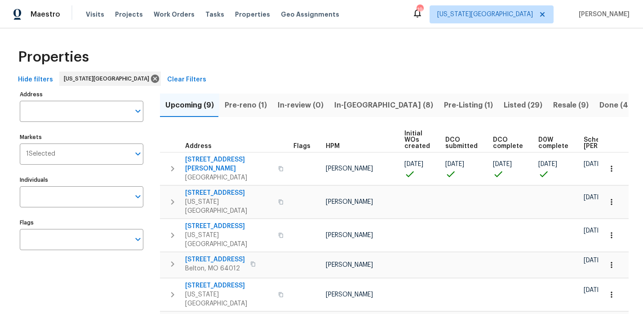
click at [504, 103] on span "Listed (29)" at bounding box center [523, 105] width 39 height 13
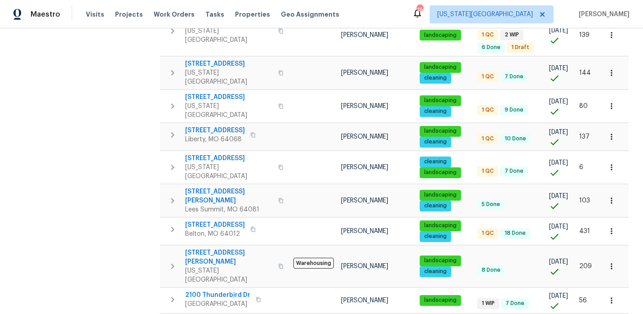
scroll to position [334, 0]
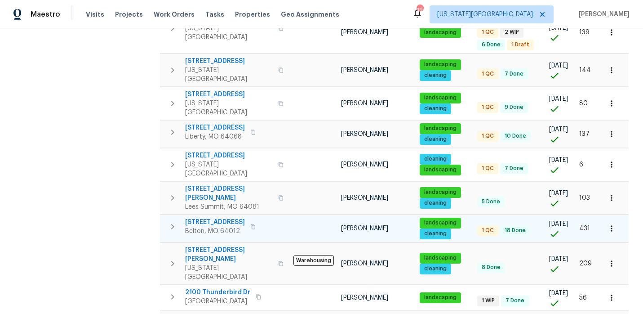
click at [207, 217] on span "17244 Montgall Dr" at bounding box center [215, 221] width 60 height 9
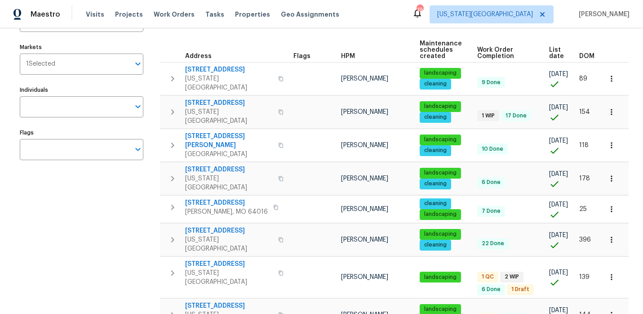
scroll to position [0, 0]
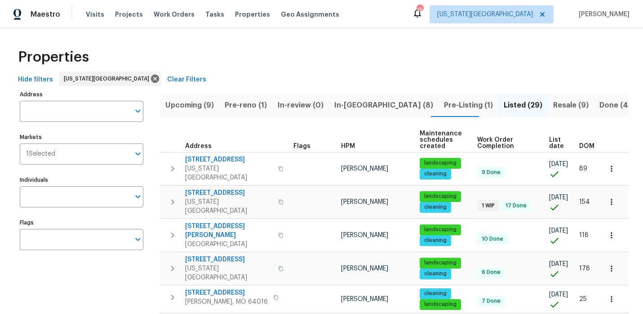
click at [352, 105] on span "In-reno (8)" at bounding box center [383, 105] width 99 height 13
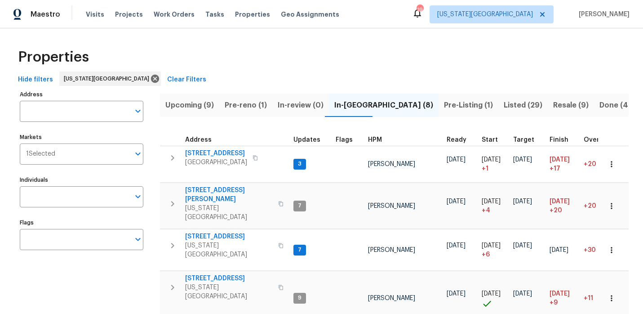
click at [444, 106] on span "Pre-Listing (1)" at bounding box center [468, 105] width 49 height 13
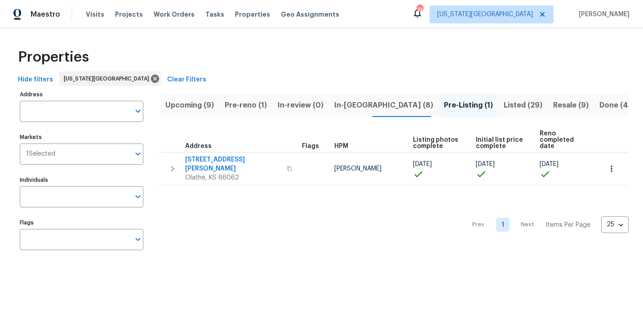
click at [355, 106] on span "In-[GEOGRAPHIC_DATA] (8)" at bounding box center [383, 105] width 99 height 13
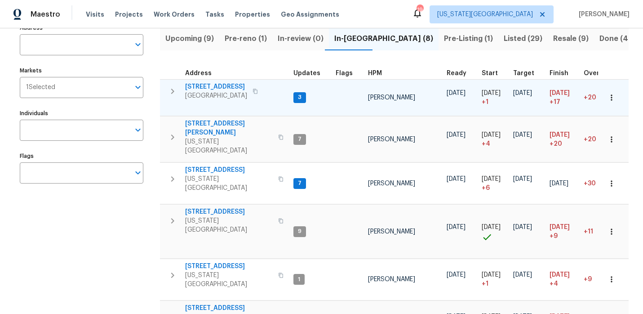
scroll to position [65, 0]
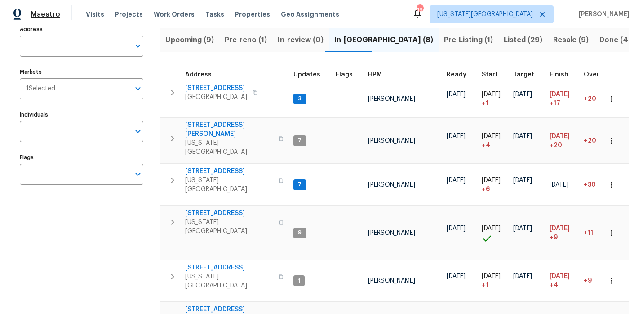
click at [58, 11] on span "Maestro" at bounding box center [46, 14] width 30 height 9
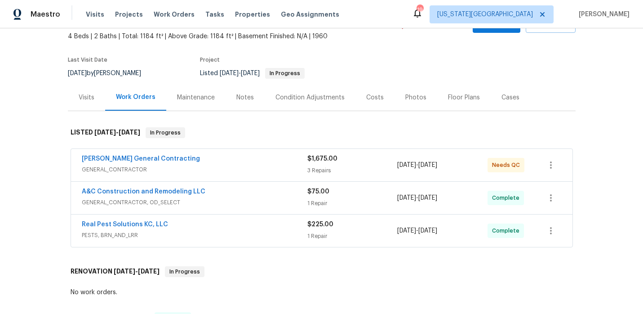
scroll to position [56, 0]
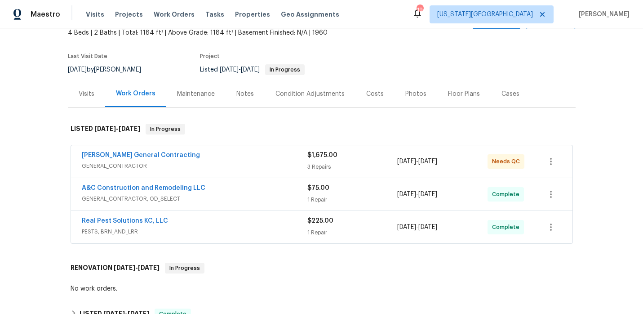
click at [244, 160] on div "[PERSON_NAME] General Contracting" at bounding box center [195, 156] width 226 height 11
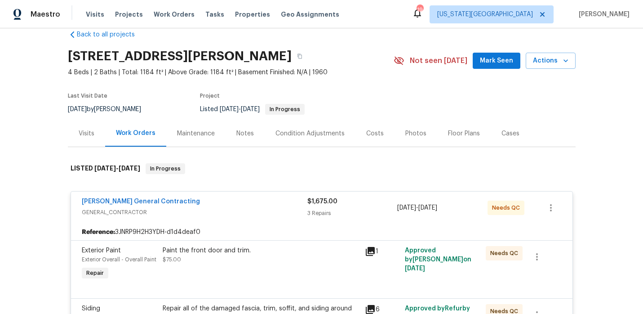
scroll to position [0, 0]
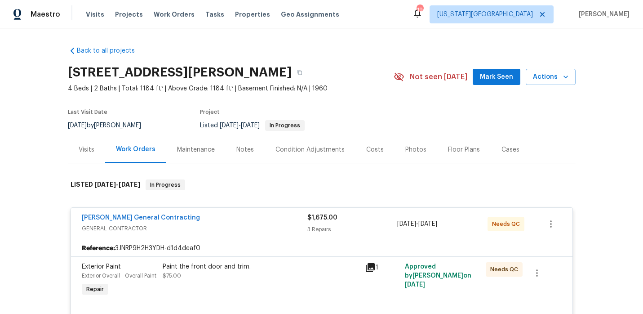
click at [231, 220] on div "[PERSON_NAME] General Contracting" at bounding box center [195, 218] width 226 height 11
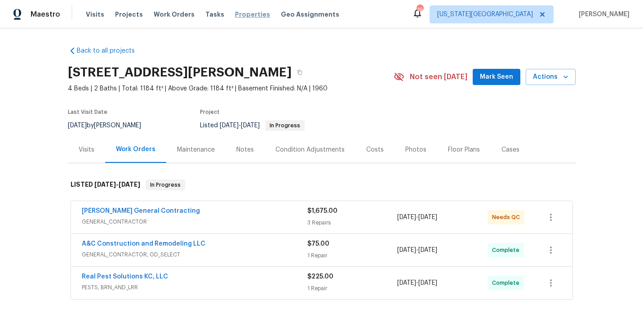
click at [245, 15] on span "Properties" at bounding box center [252, 14] width 35 height 9
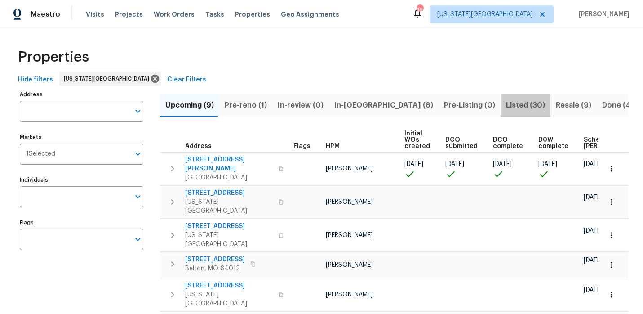
click at [506, 107] on span "Listed (30)" at bounding box center [525, 105] width 39 height 13
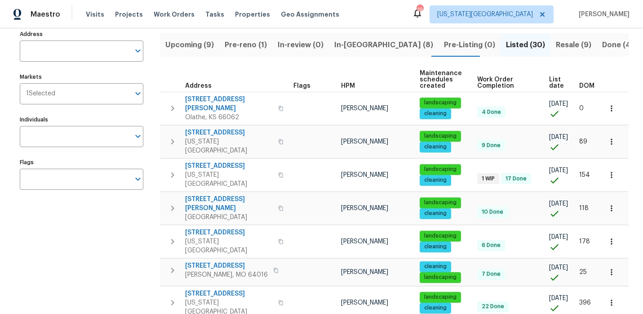
scroll to position [61, 0]
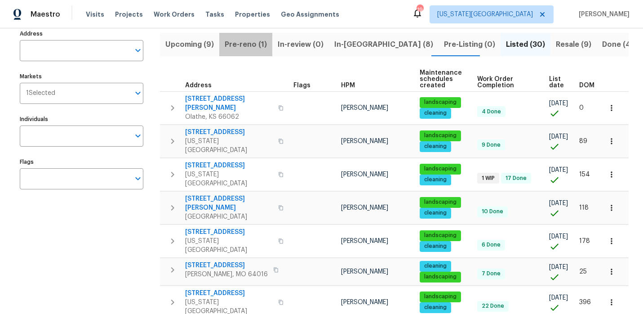
click at [259, 45] on span "Pre-reno (1)" at bounding box center [246, 44] width 42 height 13
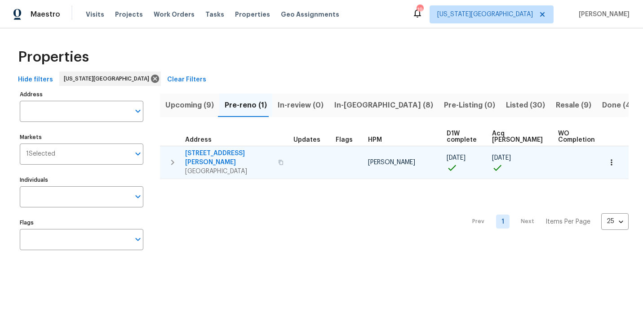
click at [220, 153] on span "[STREET_ADDRESS][PERSON_NAME]" at bounding box center [229, 158] width 88 height 18
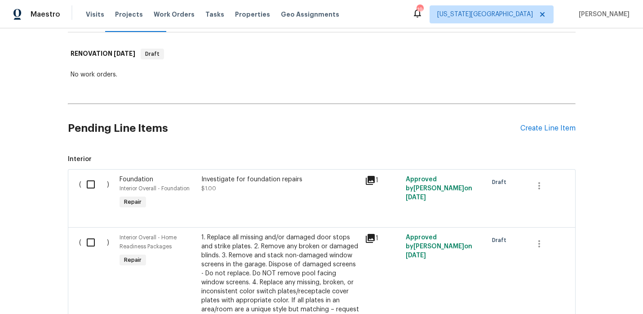
scroll to position [235, 0]
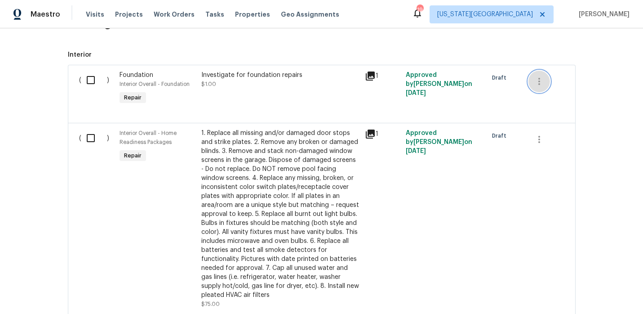
click at [542, 82] on icon "button" at bounding box center [539, 81] width 11 height 11
click at [461, 57] on div at bounding box center [321, 157] width 643 height 314
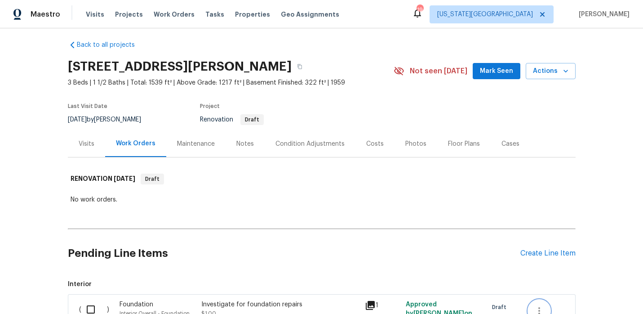
scroll to position [0, 0]
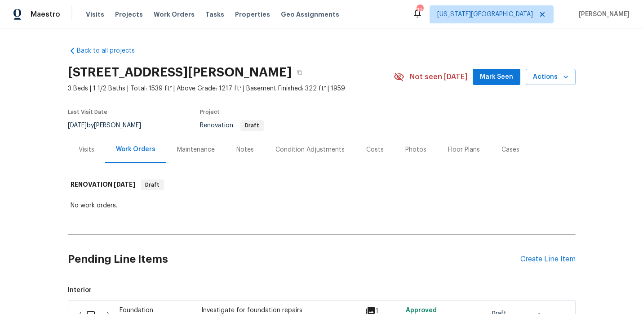
click at [239, 22] on div "Visits Projects Work Orders Tasks Properties Geo Assignments" at bounding box center [218, 14] width 264 height 18
click at [243, 13] on span "Properties" at bounding box center [252, 14] width 35 height 9
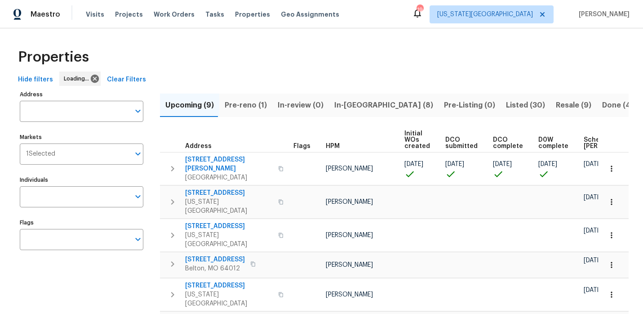
click at [360, 102] on span "In-[GEOGRAPHIC_DATA] (8)" at bounding box center [383, 105] width 99 height 13
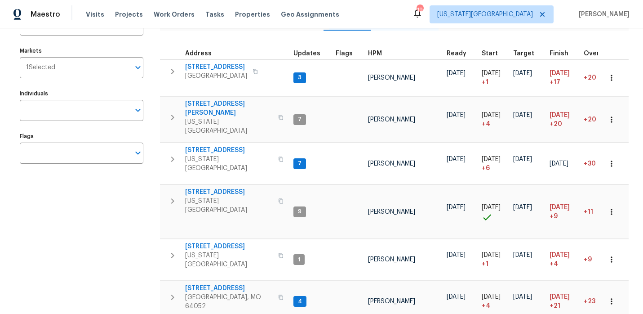
scroll to position [88, 0]
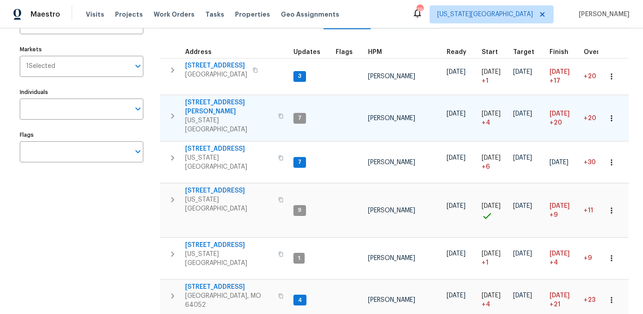
click at [228, 103] on span "[STREET_ADDRESS][PERSON_NAME]" at bounding box center [229, 107] width 88 height 18
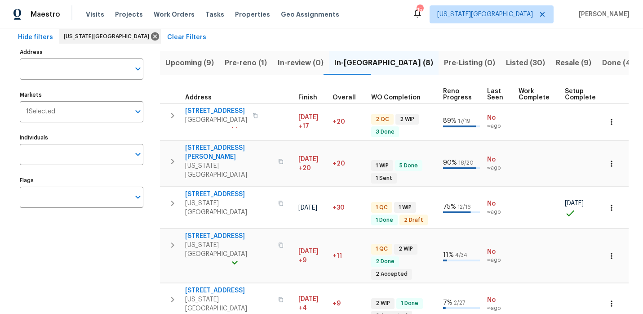
scroll to position [0, 0]
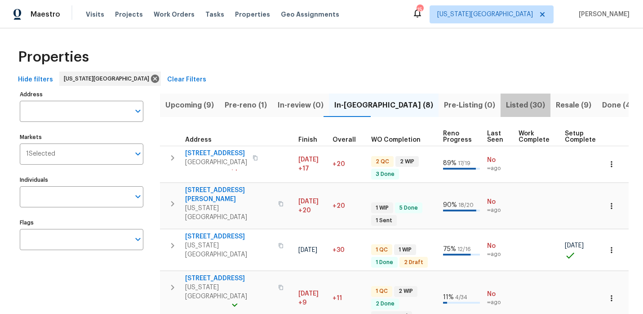
click at [506, 106] on span "Listed (30)" at bounding box center [525, 105] width 39 height 13
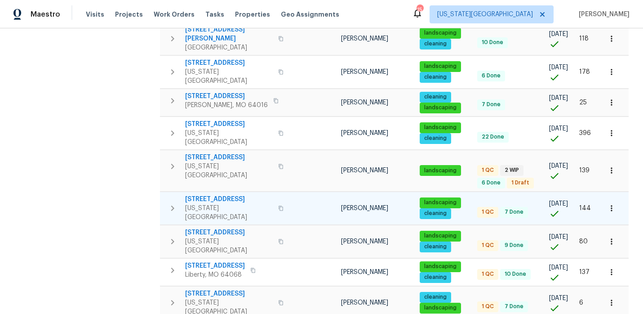
scroll to position [232, 0]
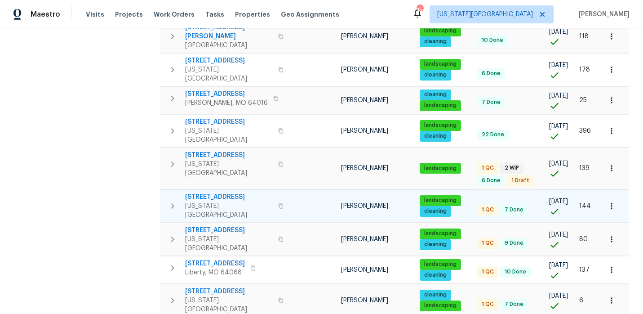
click at [219, 192] on span "[STREET_ADDRESS]" at bounding box center [229, 196] width 88 height 9
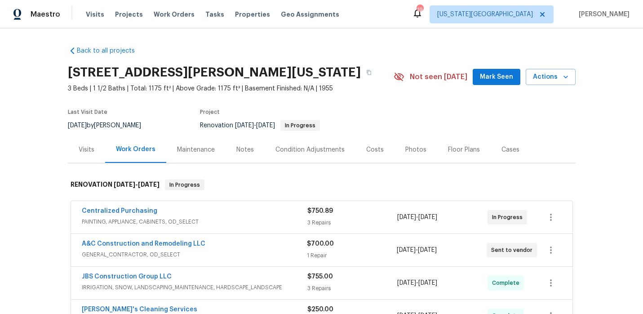
click at [330, 150] on div "Condition Adjustments" at bounding box center [309, 149] width 69 height 9
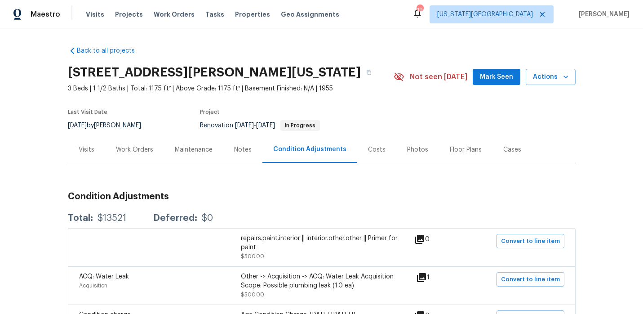
click at [93, 150] on div "Visits" at bounding box center [87, 149] width 16 height 9
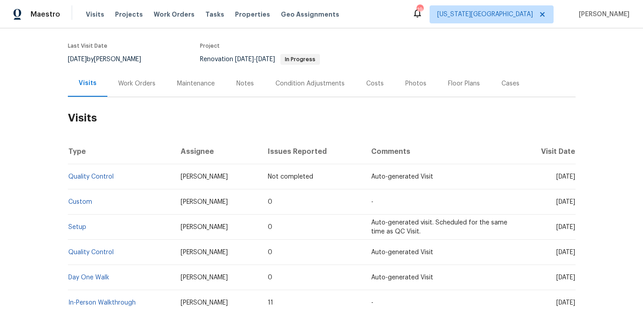
scroll to position [129, 0]
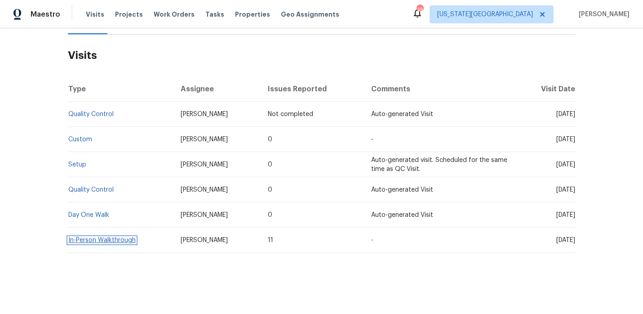
click at [129, 240] on link "In-Person Walkthrough" at bounding box center [101, 240] width 67 height 6
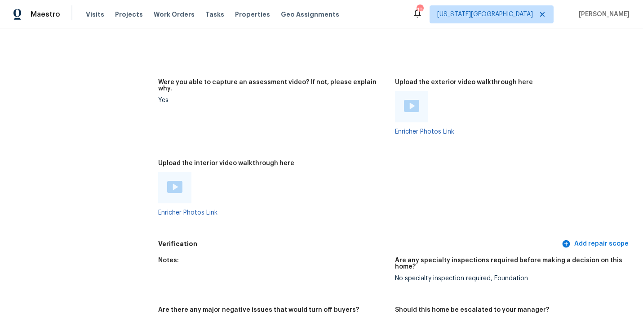
scroll to position [2005, 0]
click at [409, 101] on div at bounding box center [411, 106] width 15 height 13
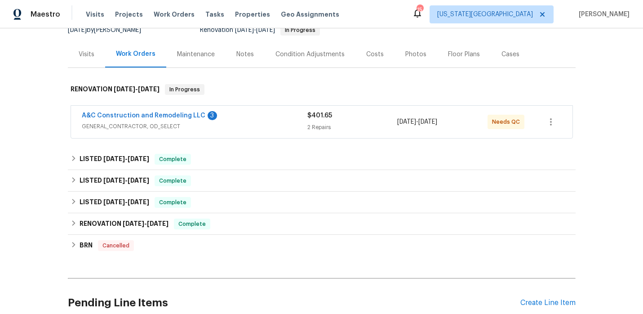
scroll to position [98, 0]
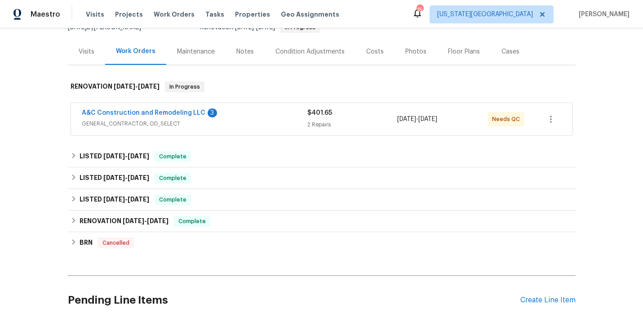
click at [241, 119] on span "GENERAL_CONTRACTOR, OD_SELECT" at bounding box center [195, 123] width 226 height 9
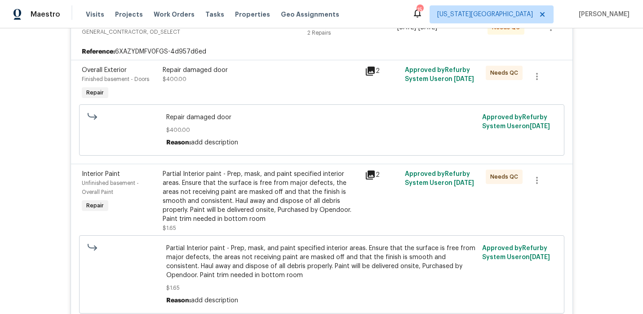
scroll to position [193, 0]
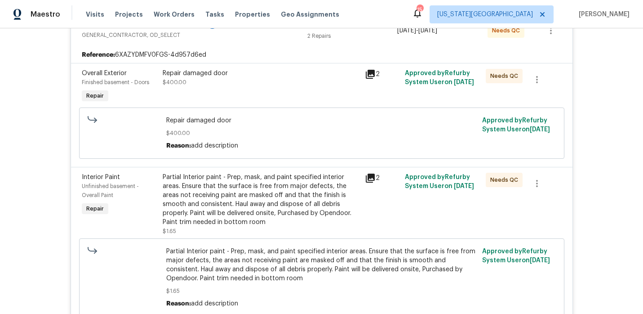
click at [262, 87] on div "Repair damaged door $400.00" at bounding box center [261, 78] width 197 height 18
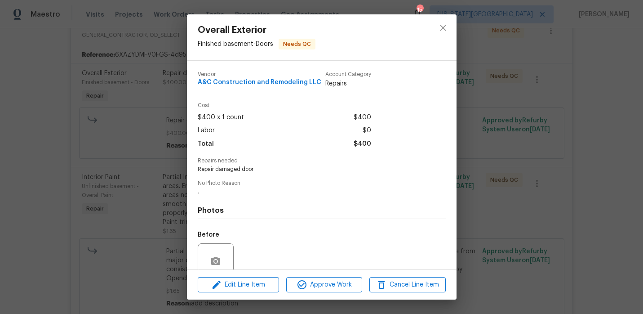
scroll to position [77, 0]
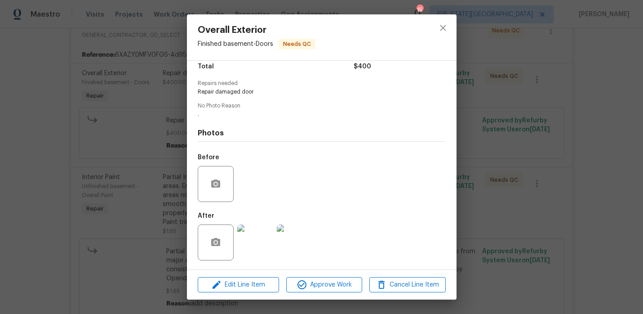
click at [260, 240] on img at bounding box center [255, 242] width 36 height 36
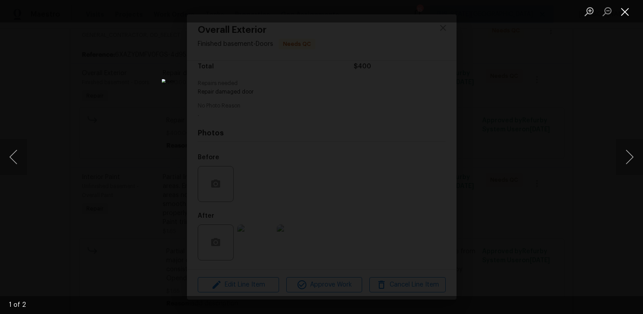
click at [623, 12] on button "Close lightbox" at bounding box center [625, 12] width 18 height 16
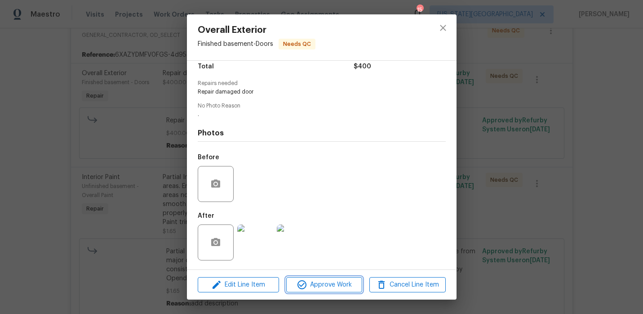
click at [332, 282] on span "Approve Work" at bounding box center [324, 284] width 71 height 11
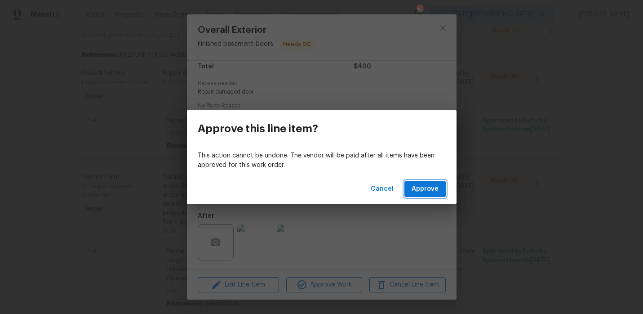
click at [422, 183] on span "Approve" at bounding box center [425, 188] width 27 height 11
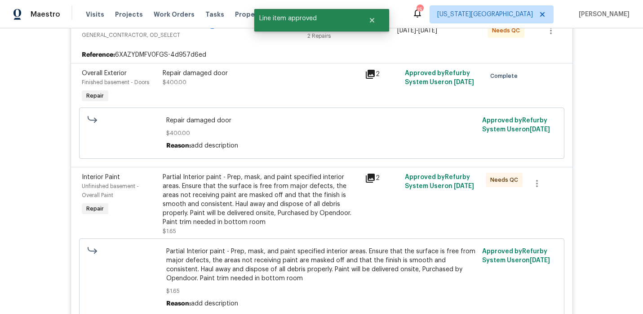
click at [269, 203] on div "Partial Interior paint - Prep, mask, and paint specified interior areas. Ensure…" at bounding box center [261, 200] width 197 height 54
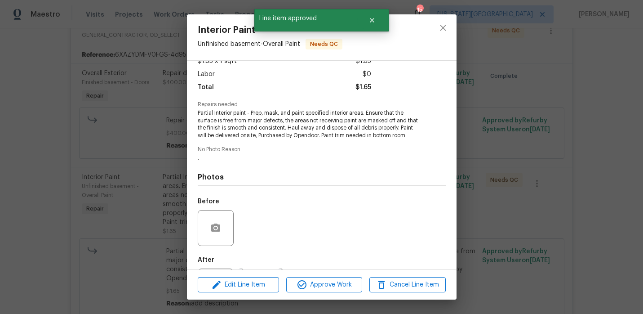
scroll to position [100, 0]
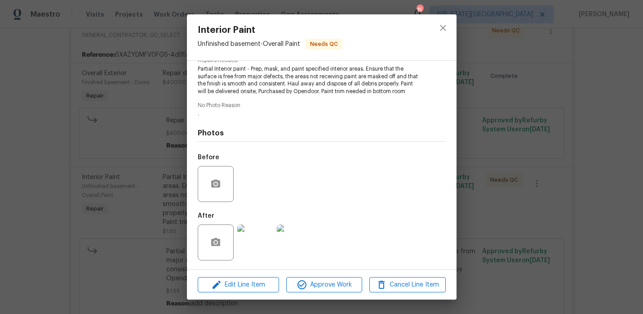
click at [257, 238] on img at bounding box center [255, 242] width 36 height 36
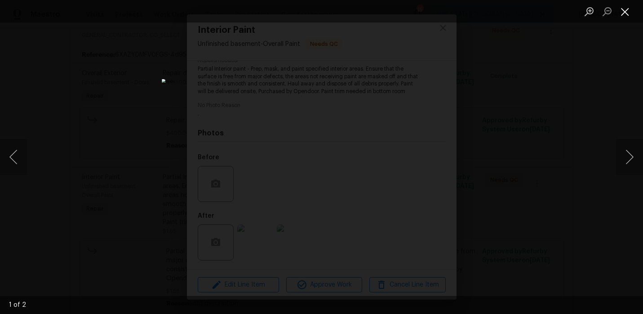
click at [629, 7] on button "Close lightbox" at bounding box center [625, 12] width 18 height 16
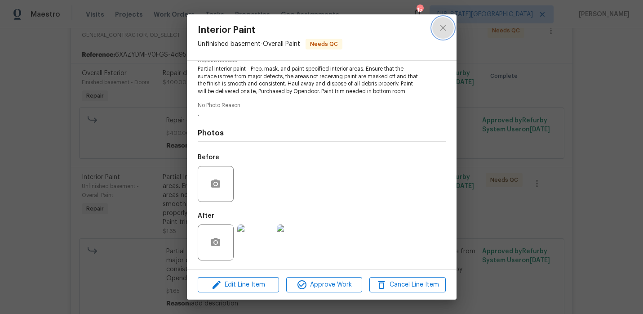
click at [440, 24] on icon "close" at bounding box center [443, 27] width 11 height 11
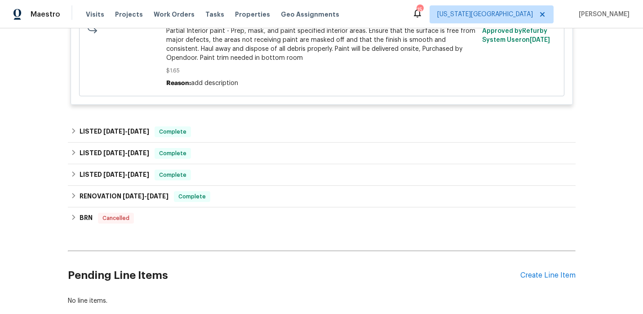
scroll to position [416, 0]
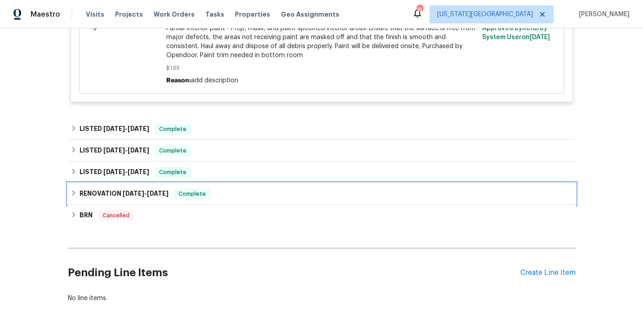
click at [222, 199] on div "RENOVATION 3/27/25 - 4/11/25 Complete" at bounding box center [322, 193] width 502 height 11
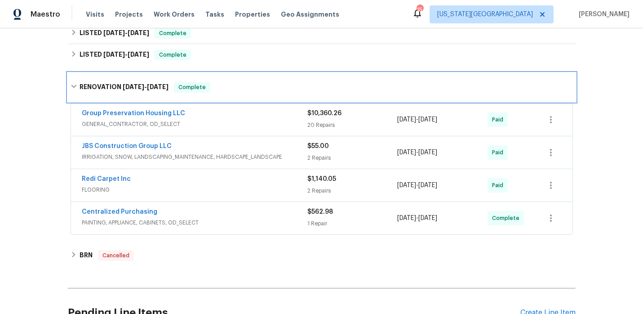
scroll to position [558, 0]
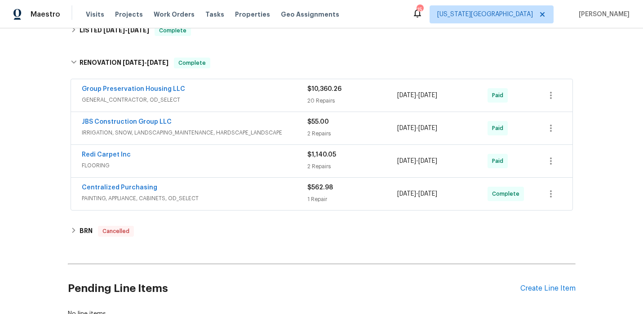
click at [231, 103] on span "GENERAL_CONTRACTOR, OD_SELECT" at bounding box center [195, 99] width 226 height 9
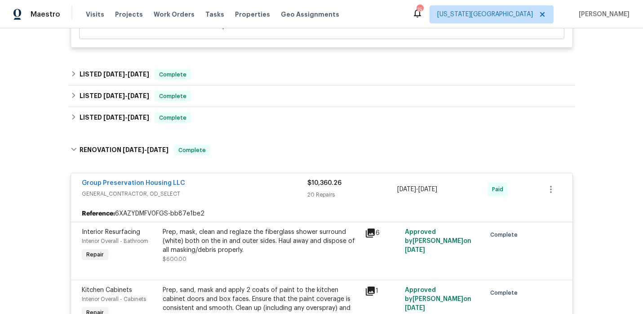
scroll to position [503, 0]
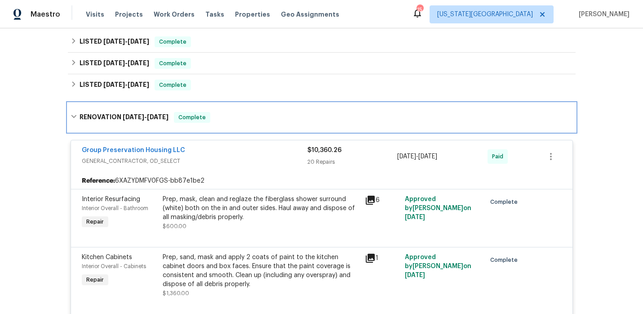
click at [251, 130] on div "RENOVATION 3/27/25 - 4/11/25 Complete" at bounding box center [322, 117] width 508 height 29
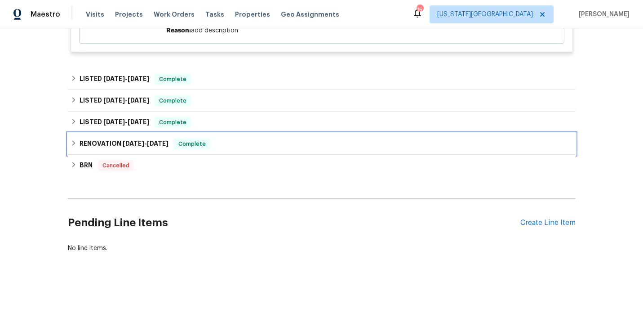
scroll to position [467, 0]
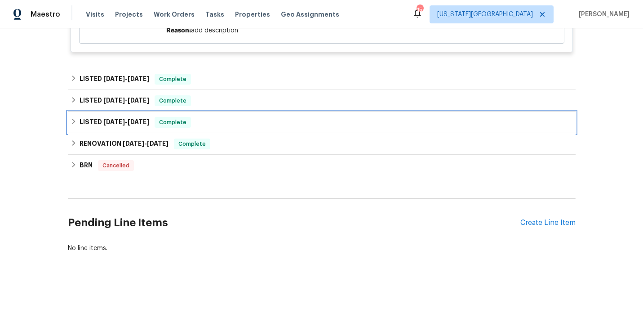
click at [232, 122] on div "LISTED 6/8/25 - 6/17/25 Complete" at bounding box center [322, 122] width 502 height 11
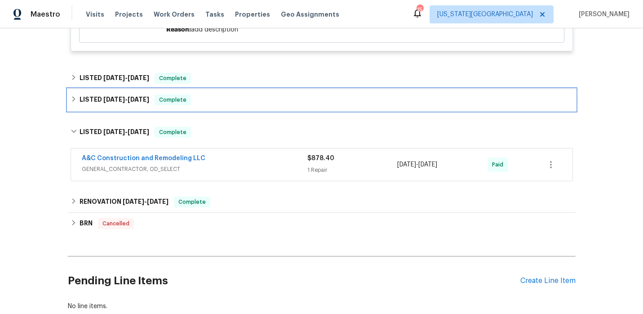
click at [240, 111] on div "LISTED 7/11/25 - 7/18/25 Complete" at bounding box center [322, 100] width 508 height 22
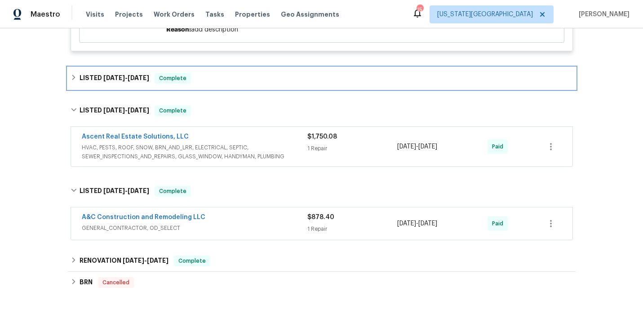
click at [241, 89] on div "LISTED 8/25/25 - 8/25/25 Complete" at bounding box center [322, 78] width 508 height 22
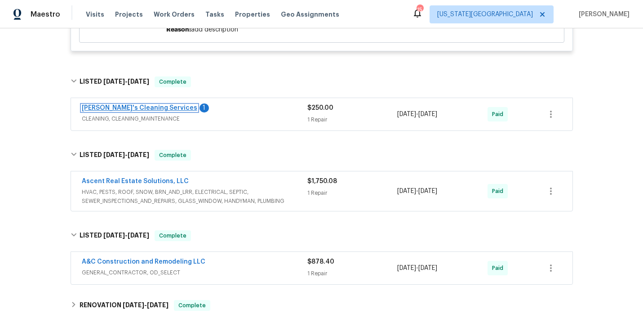
click at [142, 109] on link "[PERSON_NAME]'s Cleaning Services" at bounding box center [139, 108] width 115 height 6
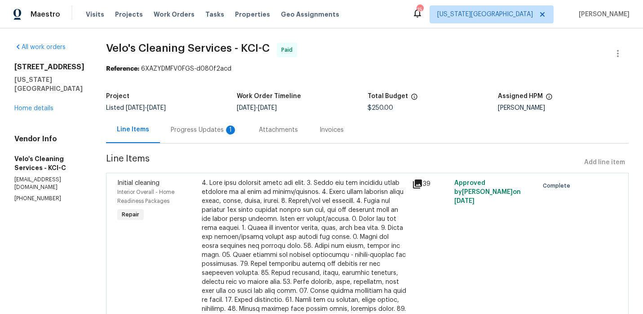
click at [225, 131] on div "Progress Updates 1" at bounding box center [204, 129] width 88 height 27
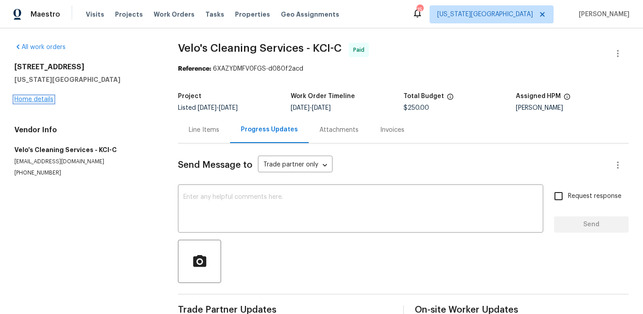
click at [33, 98] on link "Home details" at bounding box center [33, 99] width 39 height 6
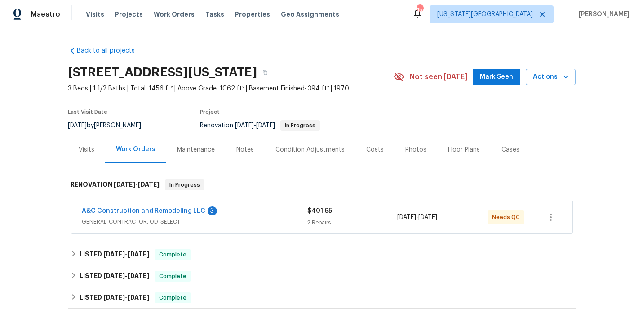
click at [250, 144] on div "Notes" at bounding box center [245, 149] width 39 height 27
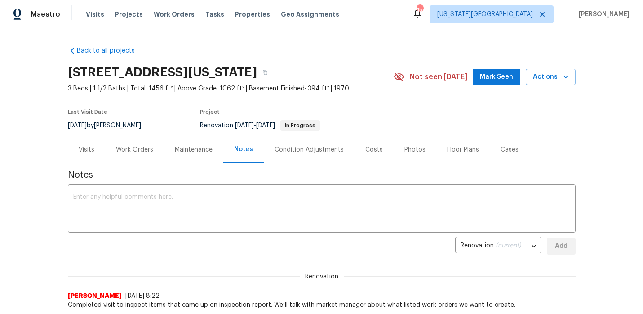
click at [501, 150] on div "Cases" at bounding box center [510, 149] width 18 height 9
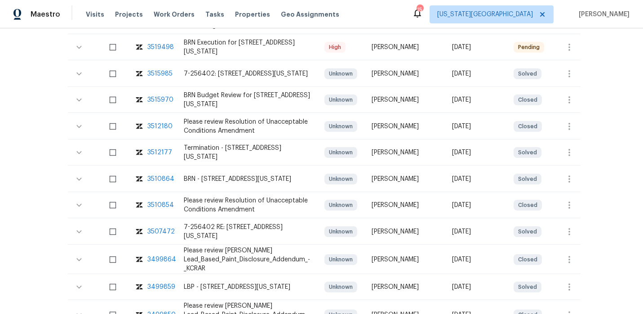
scroll to position [288, 0]
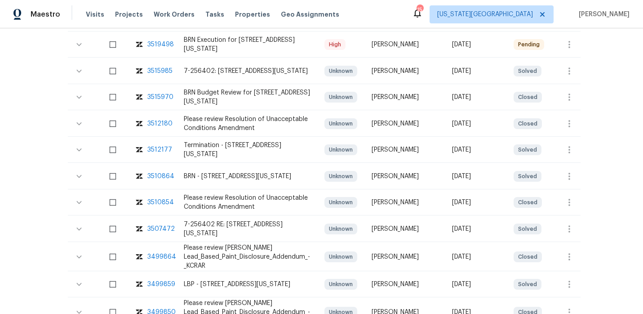
click at [154, 200] on div "3510854" at bounding box center [160, 202] width 27 height 9
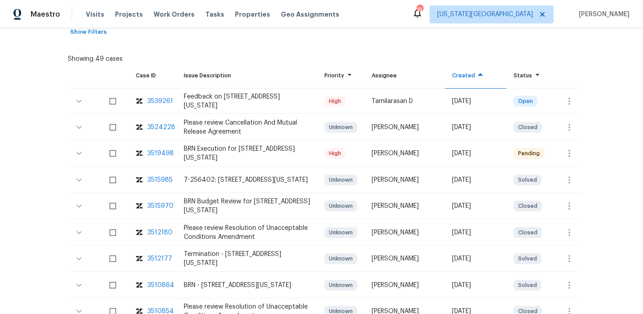
scroll to position [0, 0]
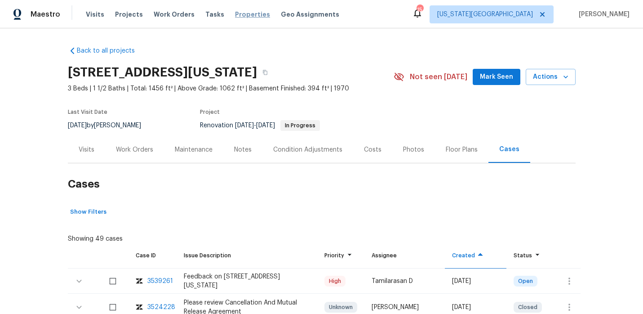
click at [235, 13] on span "Properties" at bounding box center [252, 14] width 35 height 9
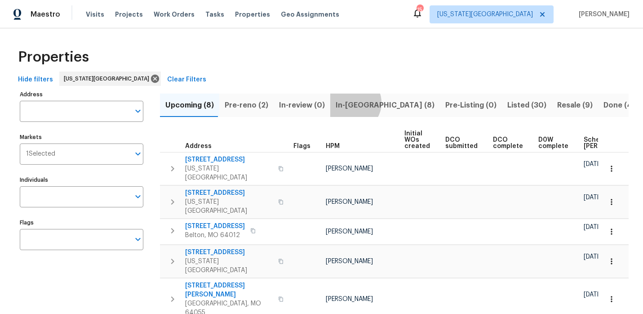
click at [346, 102] on span "In-[GEOGRAPHIC_DATA] (8)" at bounding box center [385, 105] width 99 height 13
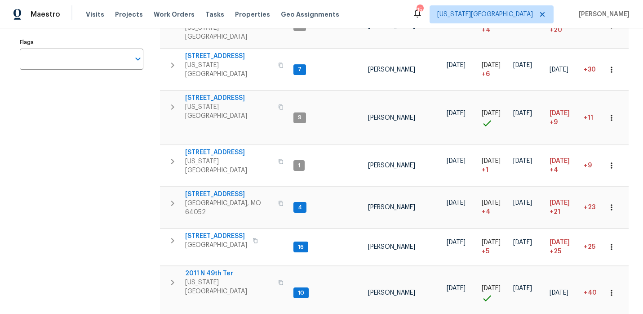
scroll to position [191, 0]
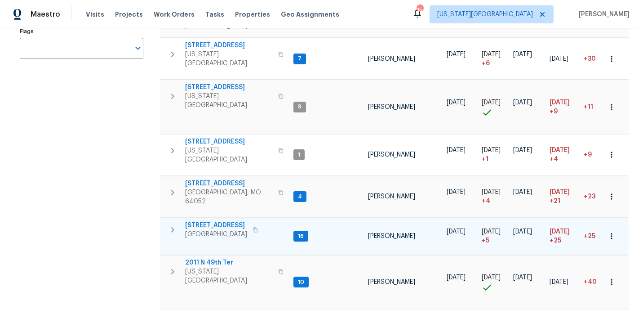
click at [218, 221] on span "[STREET_ADDRESS]" at bounding box center [216, 225] width 62 height 9
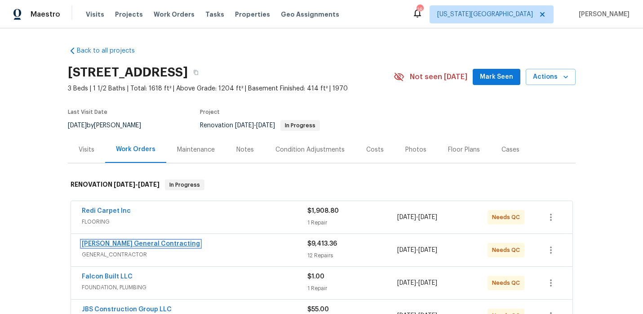
click at [135, 240] on link "[PERSON_NAME] General Contracting" at bounding box center [141, 243] width 118 height 6
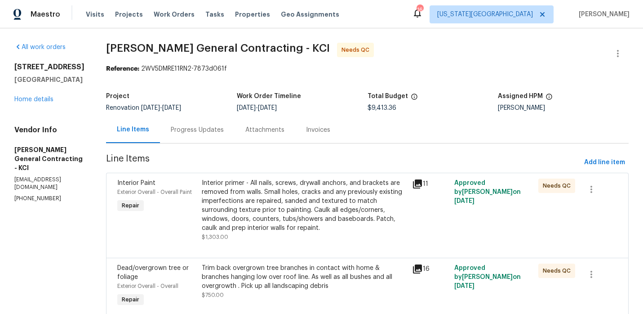
drag, startPoint x: 102, startPoint y: 171, endPoint x: 14, endPoint y: 170, distance: 88.5
copy p "[EMAIL_ADDRESS][DOMAIN_NAME]"
click at [46, 99] on link "Home details" at bounding box center [33, 99] width 39 height 6
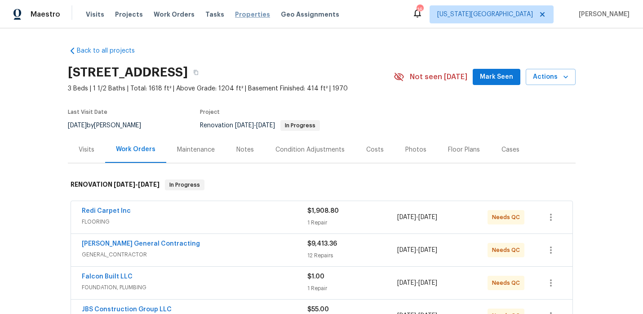
click at [235, 16] on span "Properties" at bounding box center [252, 14] width 35 height 9
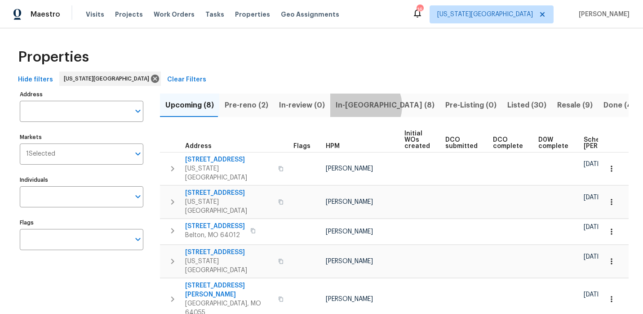
click at [359, 106] on span "In-reno (8)" at bounding box center [385, 105] width 99 height 13
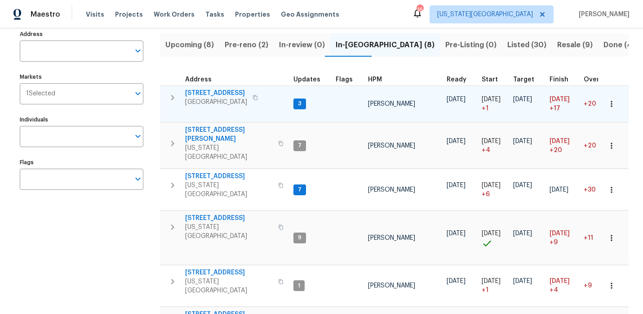
scroll to position [72, 0]
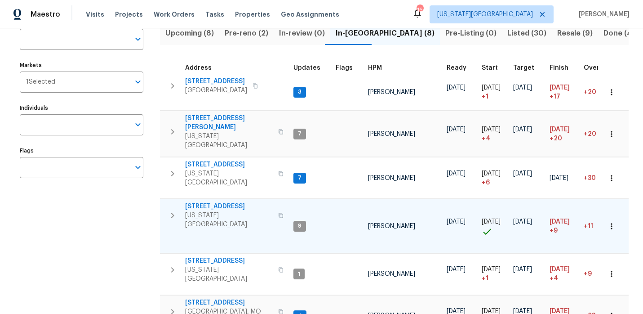
click at [209, 202] on span "[STREET_ADDRESS]" at bounding box center [229, 206] width 88 height 9
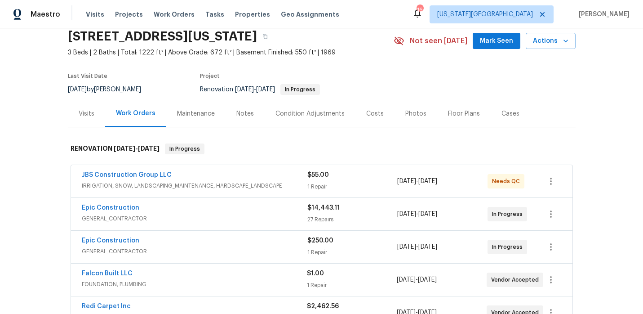
scroll to position [40, 0]
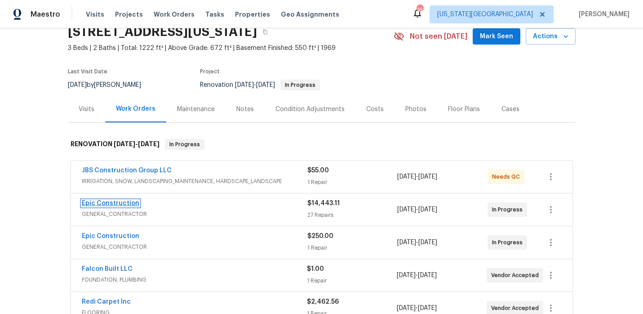
click at [126, 203] on link "Epic Construction" at bounding box center [111, 203] width 58 height 6
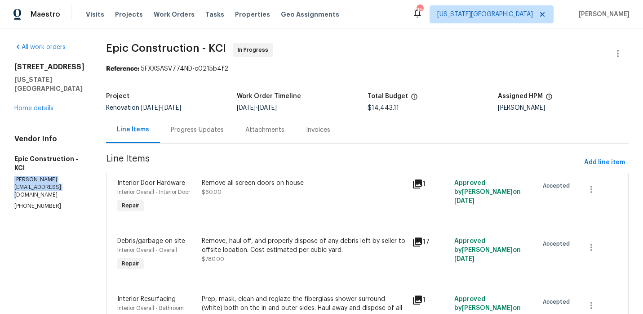
drag, startPoint x: 67, startPoint y: 205, endPoint x: 13, endPoint y: 195, distance: 54.7
copy p "[PERSON_NAME][EMAIL_ADDRESS][DOMAIN_NAME]"
